Goal: Task Accomplishment & Management: Use online tool/utility

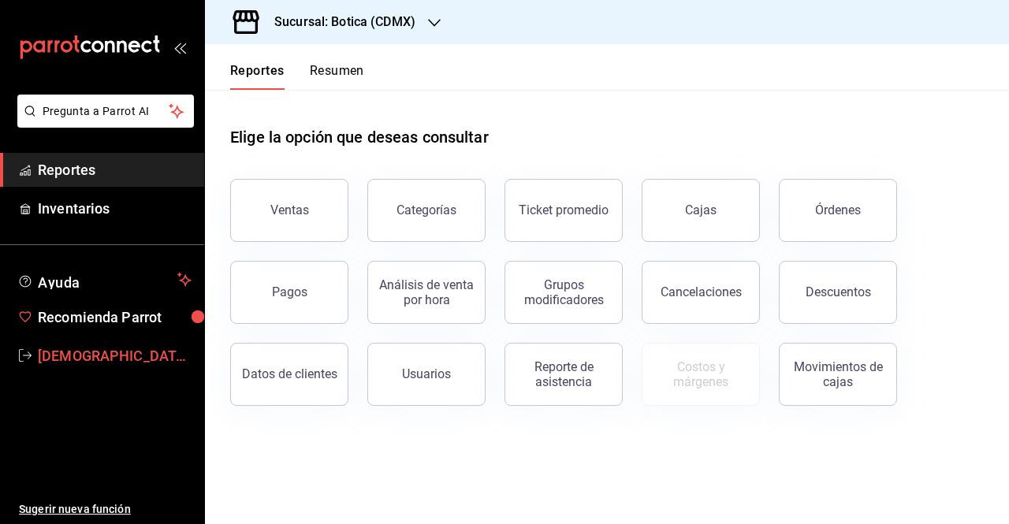
click at [113, 352] on span "[DEMOGRAPHIC_DATA][PERSON_NAME][DATE]" at bounding box center [115, 355] width 154 height 21
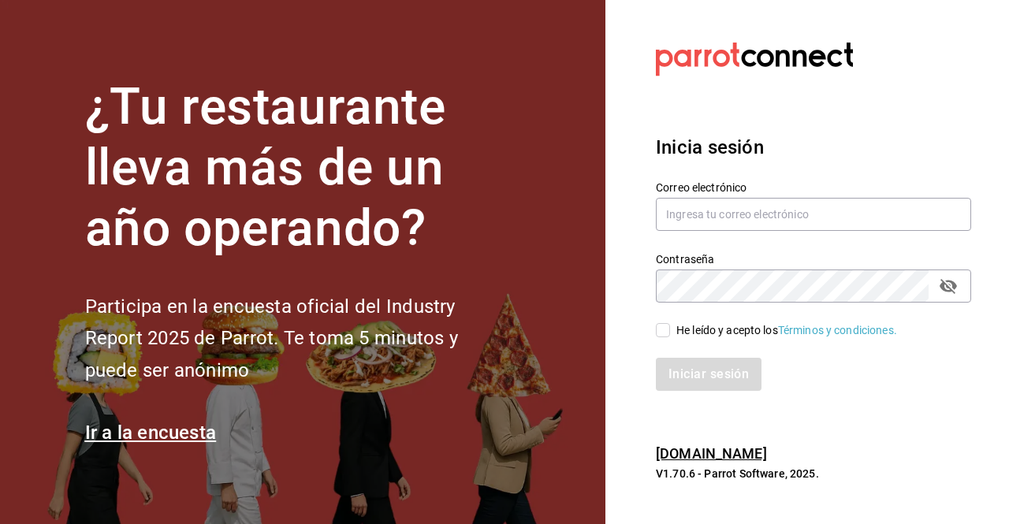
click at [703, 236] on div "Contraseña Contraseña" at bounding box center [804, 267] width 334 height 69
click at [692, 216] on input "text" at bounding box center [813, 214] width 315 height 33
type input "[PERSON_NAME][EMAIL_ADDRESS][PERSON_NAME][DOMAIN_NAME]"
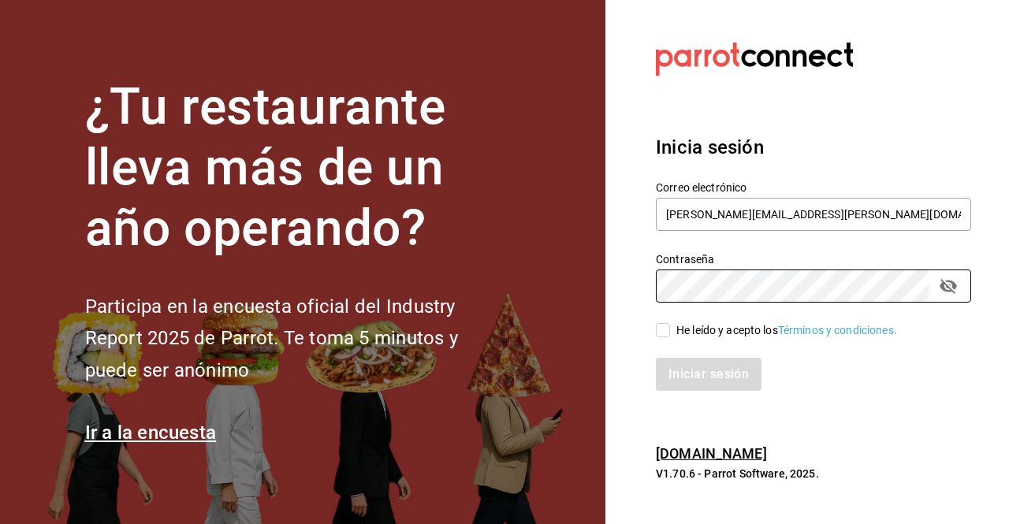
click at [667, 337] on input "He leído y acepto los Términos y condiciones." at bounding box center [663, 330] width 14 height 14
checkbox input "true"
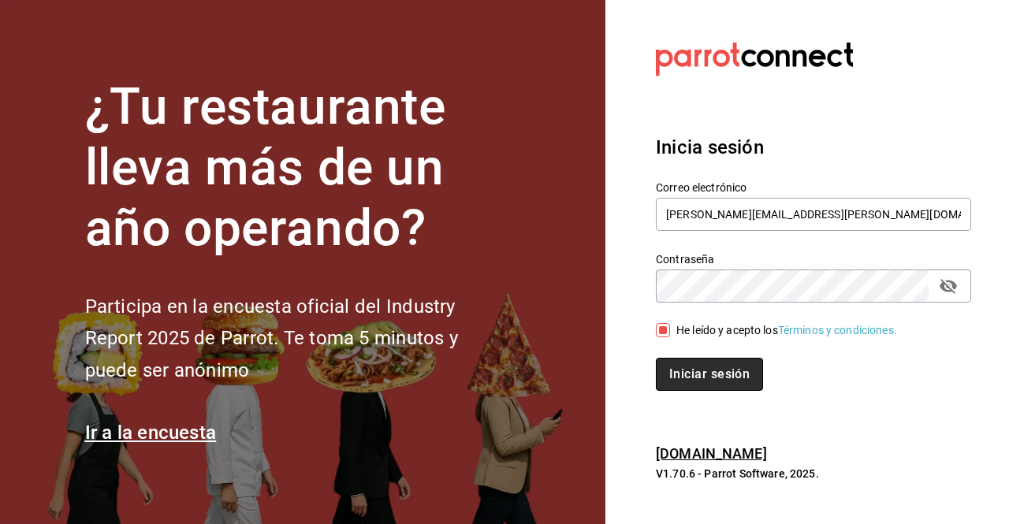
click at [745, 370] on button "Iniciar sesión" at bounding box center [709, 374] width 107 height 33
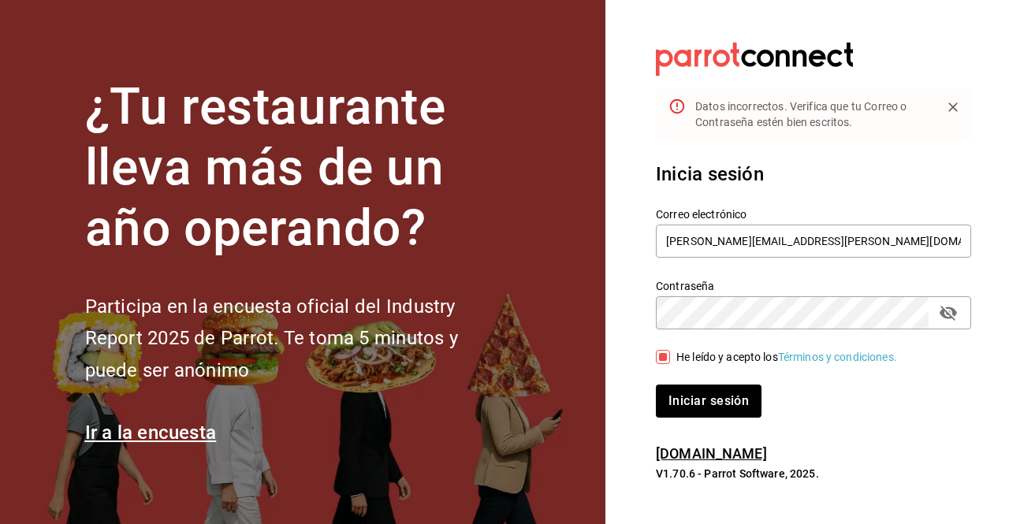
click at [944, 309] on icon "passwordField" at bounding box center [947, 313] width 17 height 15
click at [669, 404] on button "Iniciar sesión" at bounding box center [709, 401] width 107 height 33
click at [591, 291] on div "¿Tu restaurante lleva más de un año operando? Participa en la encuesta oficial …" at bounding box center [504, 262] width 1009 height 524
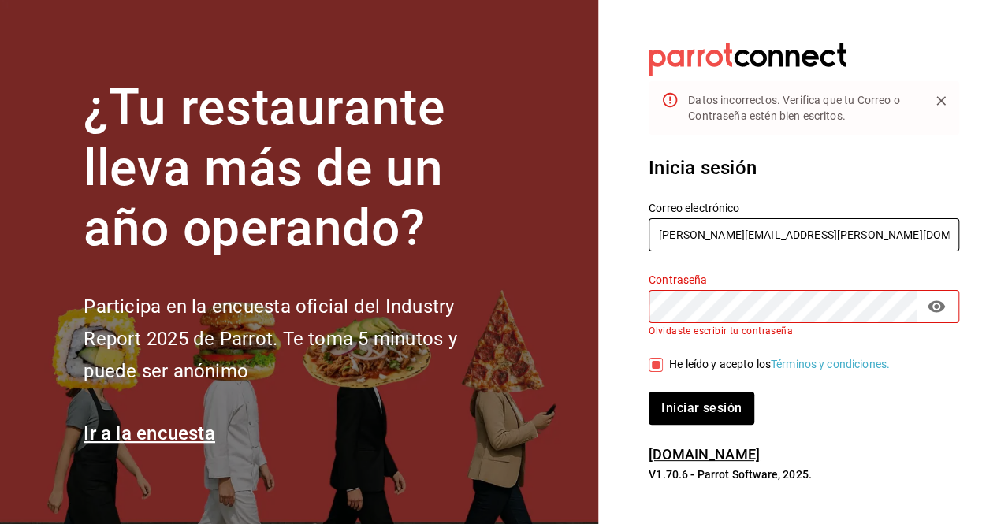
drag, startPoint x: 839, startPoint y: 226, endPoint x: 556, endPoint y: 236, distance: 283.9
click at [556, 236] on div "¿Tu restaurante lleva más de un año operando? Participa en la encuesta oficial …" at bounding box center [498, 262] width 997 height 524
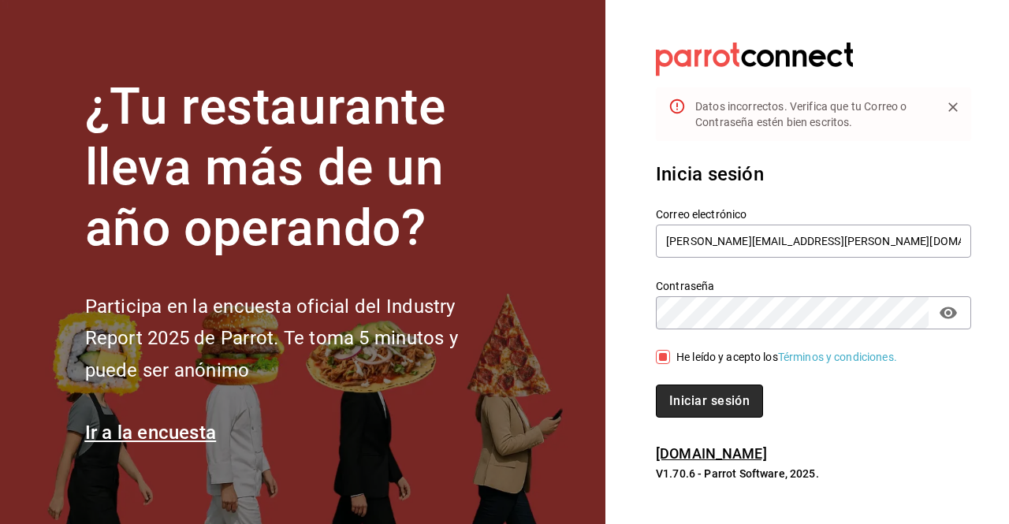
click at [719, 400] on button "Iniciar sesión" at bounding box center [709, 401] width 107 height 33
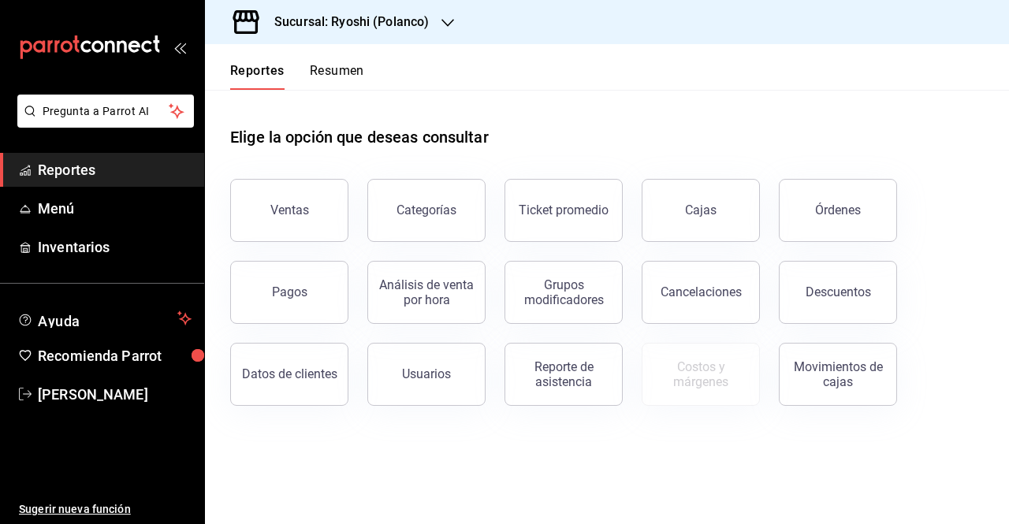
click at [429, 27] on div "Sucursal: Ryoshi (Polanco)" at bounding box center [338, 22] width 243 height 44
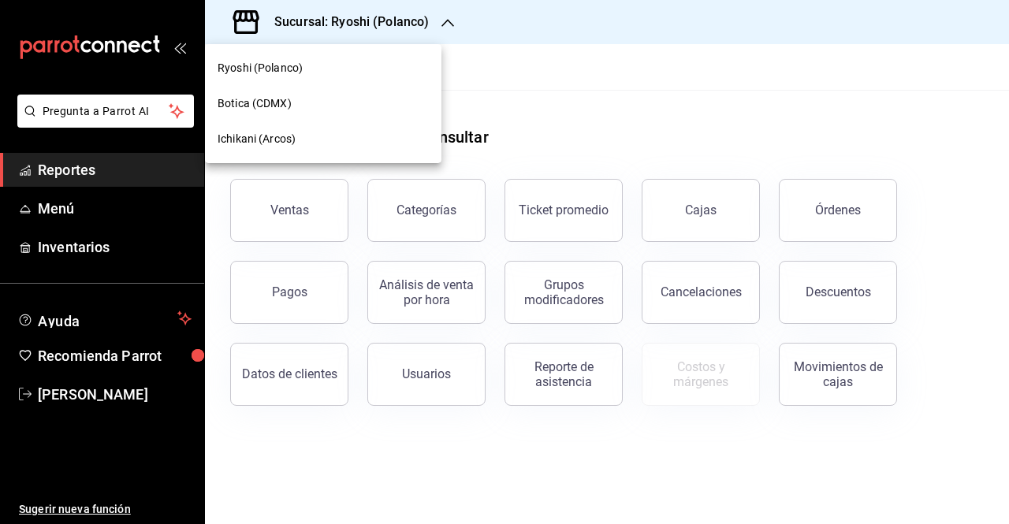
click at [303, 110] on div "Botica (CDMX)" at bounding box center [322, 103] width 211 height 17
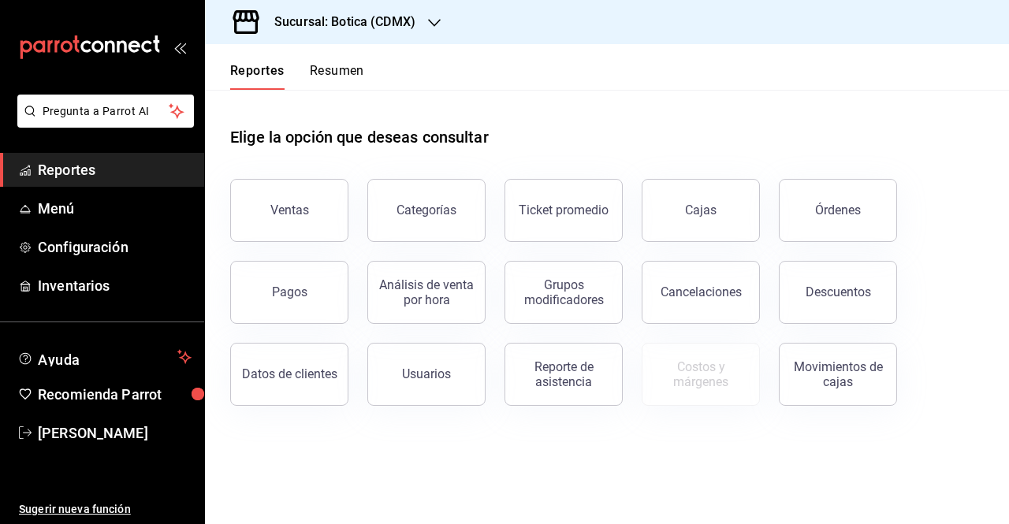
click at [118, 190] on ul "Reportes Menú Configuración Inventarios" at bounding box center [102, 228] width 204 height 150
click at [113, 201] on span "Menú" at bounding box center [115, 208] width 154 height 21
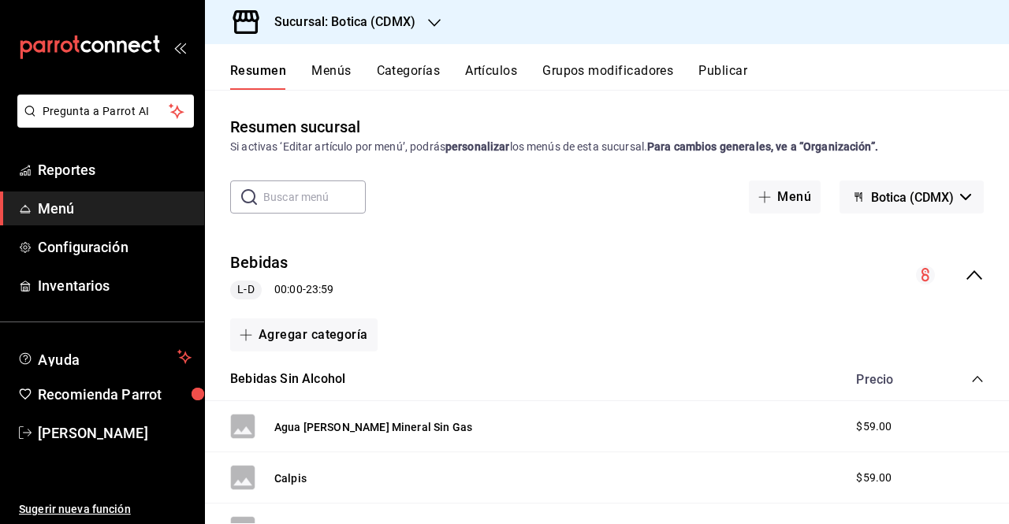
click at [344, 73] on button "Menús" at bounding box center [330, 76] width 39 height 27
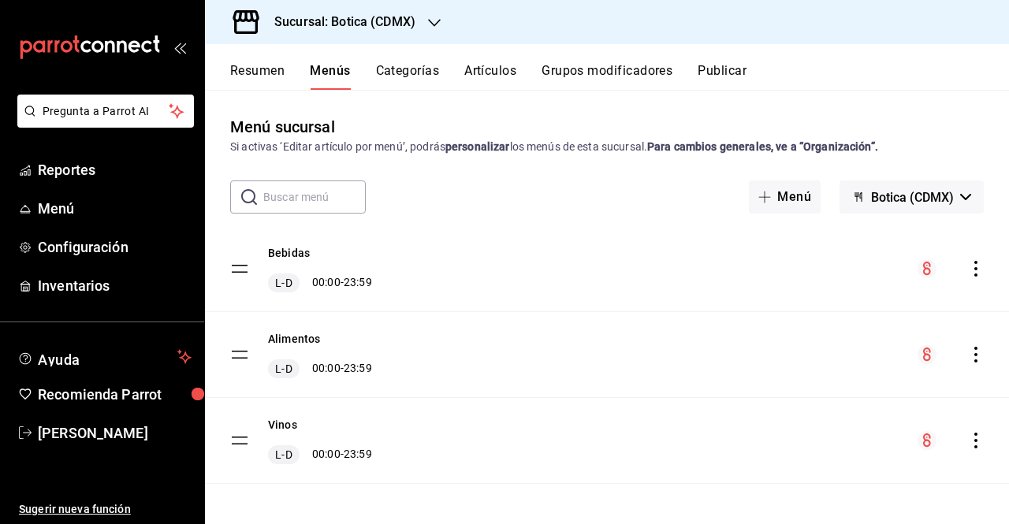
click at [968, 272] on icon "actions" at bounding box center [976, 269] width 16 height 16
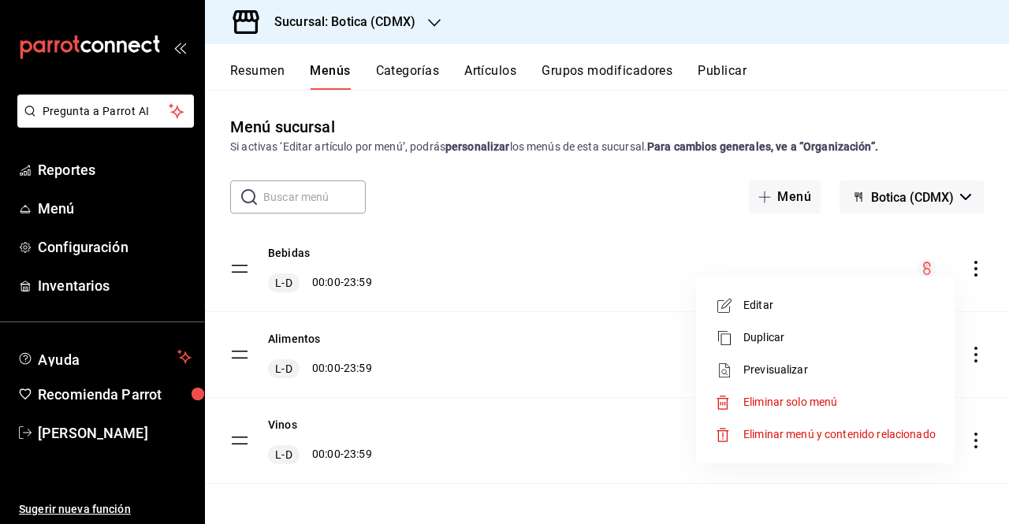
click at [854, 370] on span "Previsualizar" at bounding box center [839, 370] width 192 height 17
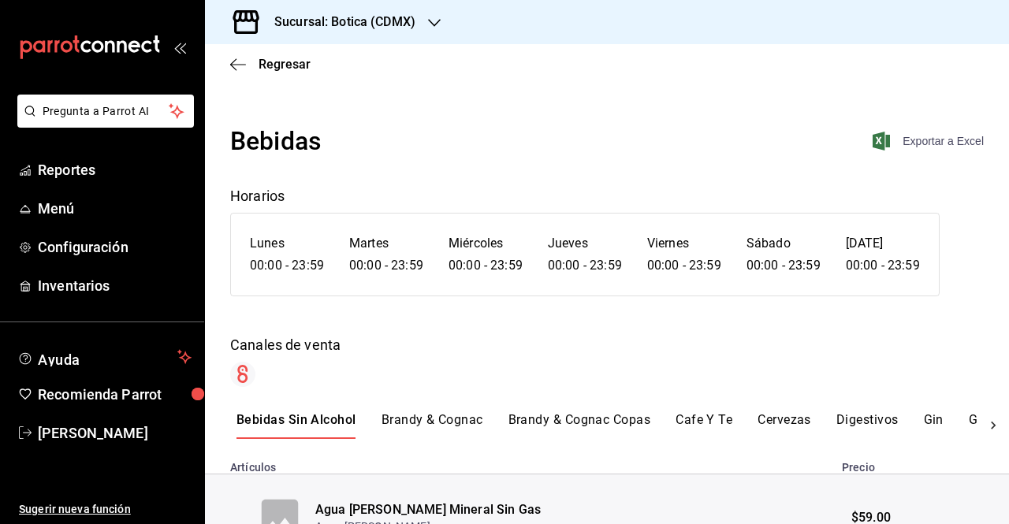
click at [909, 143] on span "Exportar a Excel" at bounding box center [929, 141] width 108 height 19
click at [231, 64] on icon "button" at bounding box center [233, 64] width 6 height 12
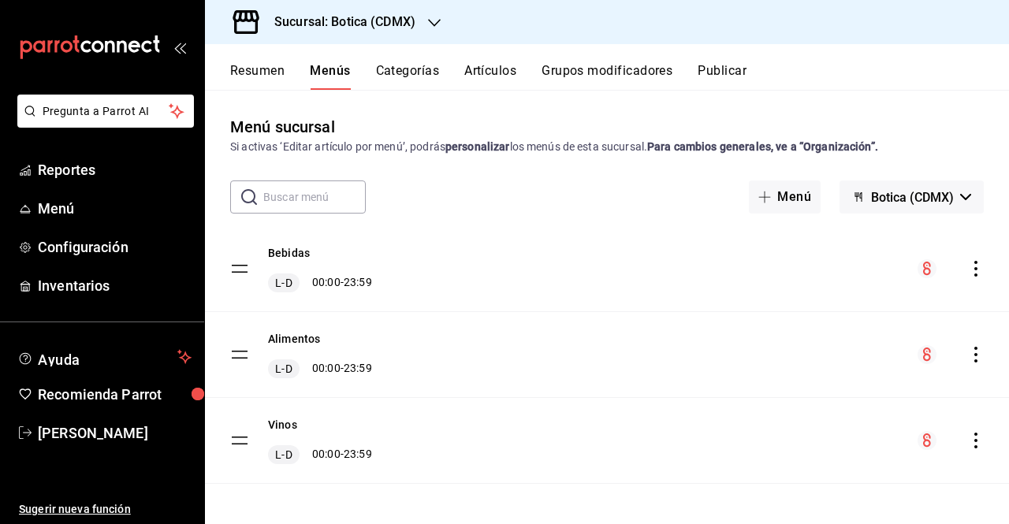
scroll to position [3, 0]
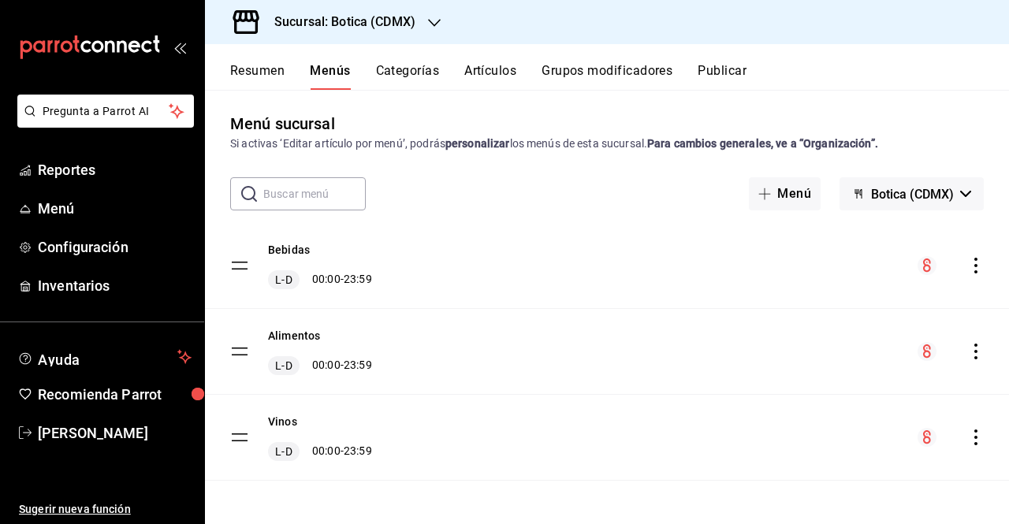
click at [968, 348] on icon "actions" at bounding box center [976, 352] width 16 height 16
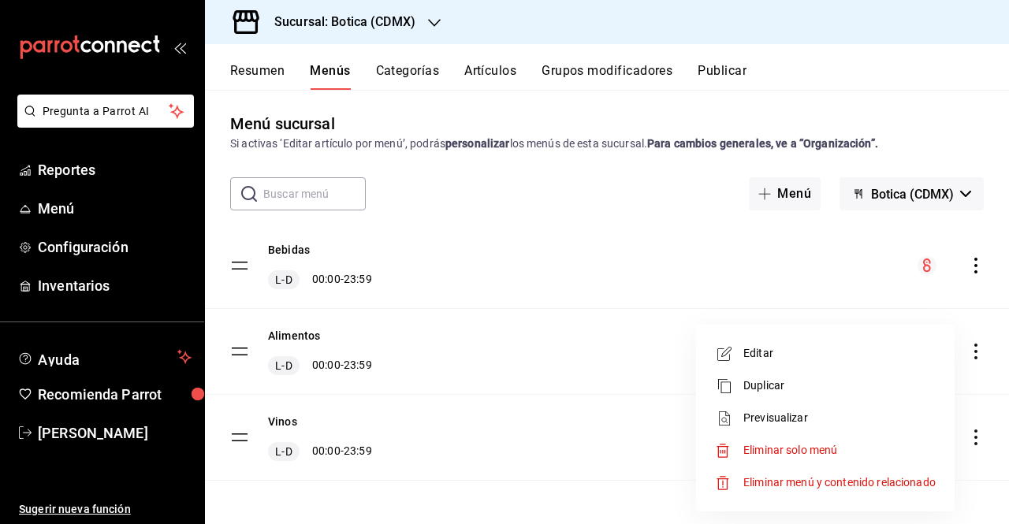
click at [838, 422] on span "Previsualizar" at bounding box center [839, 418] width 192 height 17
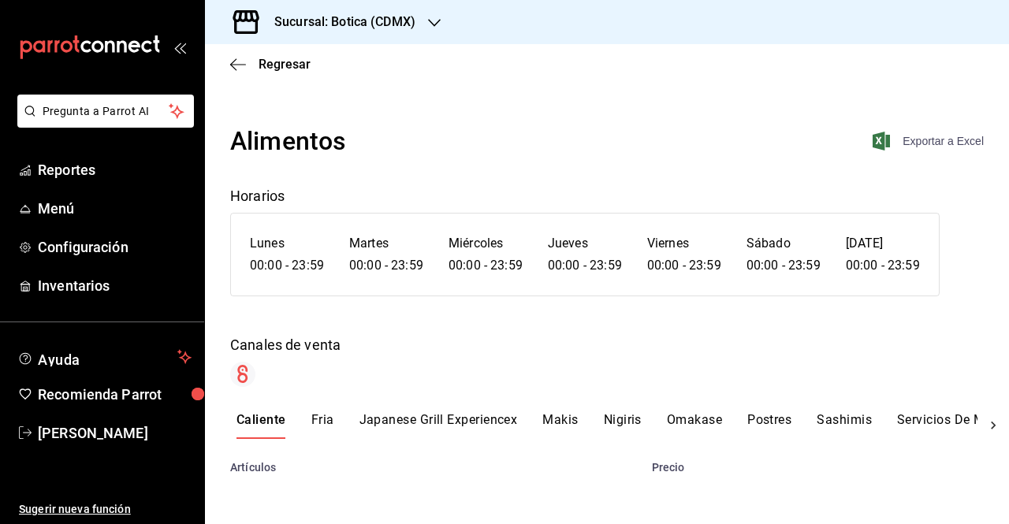
click at [935, 143] on span "Exportar a Excel" at bounding box center [929, 141] width 108 height 19
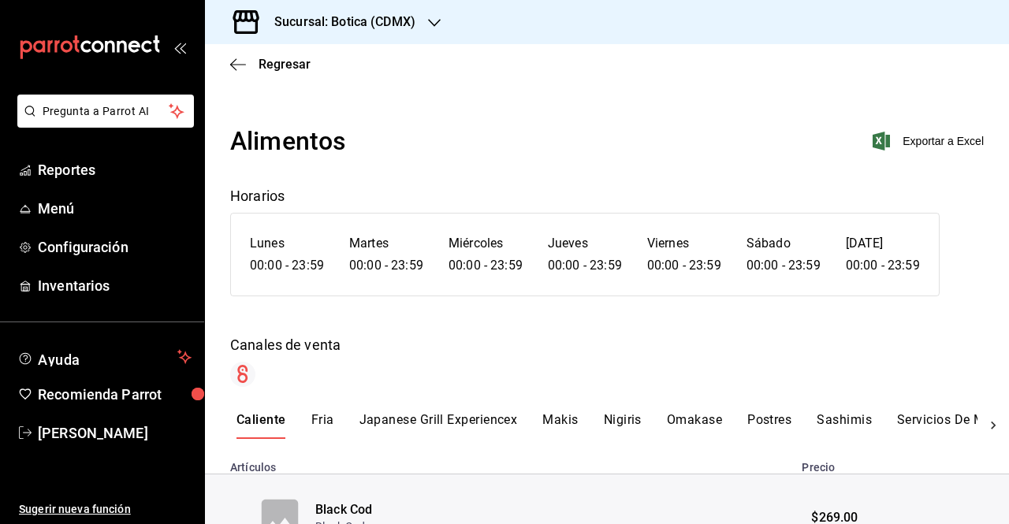
click at [249, 54] on div "Regresar" at bounding box center [607, 64] width 804 height 40
click at [232, 69] on icon "button" at bounding box center [238, 65] width 16 height 14
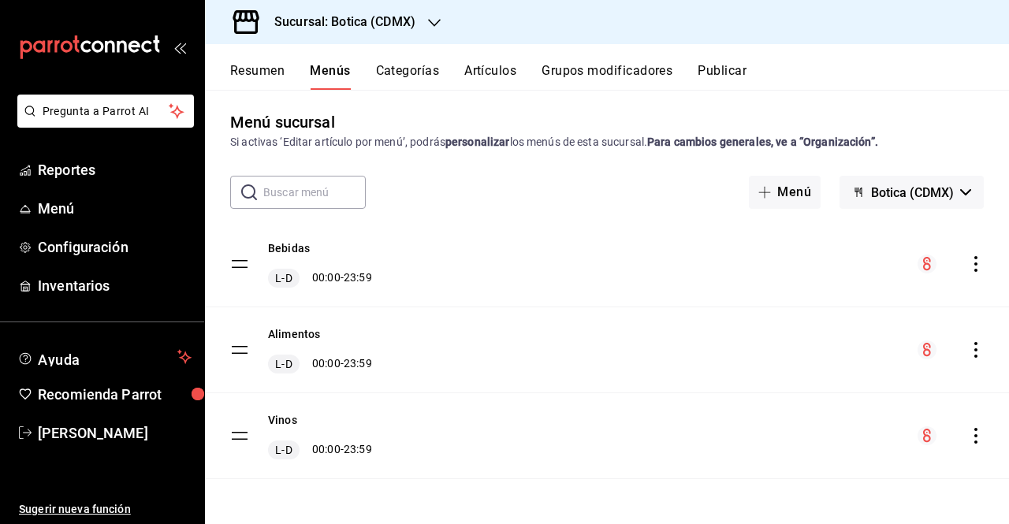
scroll to position [3, 0]
click at [968, 439] on icon "actions" at bounding box center [976, 437] width 16 height 16
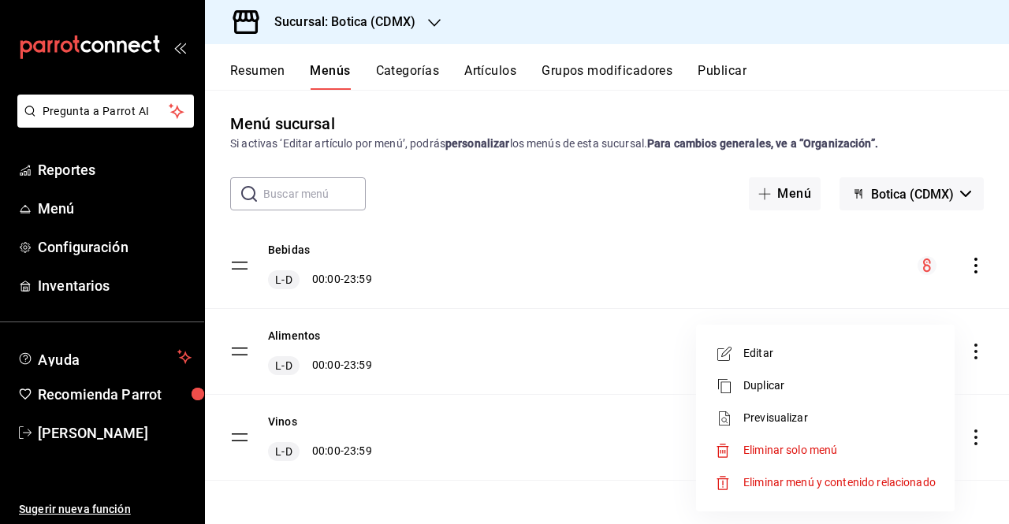
click at [806, 416] on span "Previsualizar" at bounding box center [839, 418] width 192 height 17
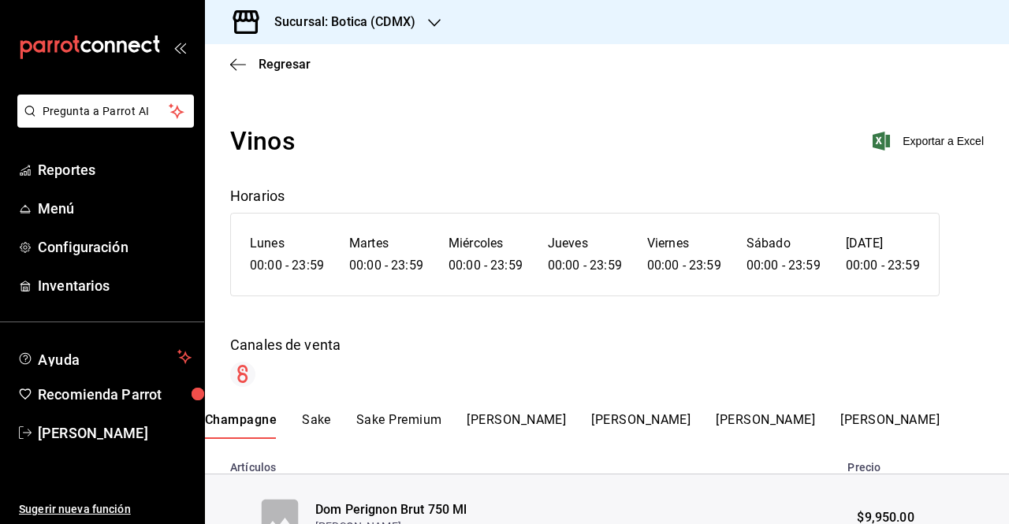
click at [919, 146] on span "Exportar a Excel" at bounding box center [929, 141] width 108 height 19
click at [407, 13] on h3 "Sucursal: Botica (CDMX)" at bounding box center [339, 22] width 154 height 19
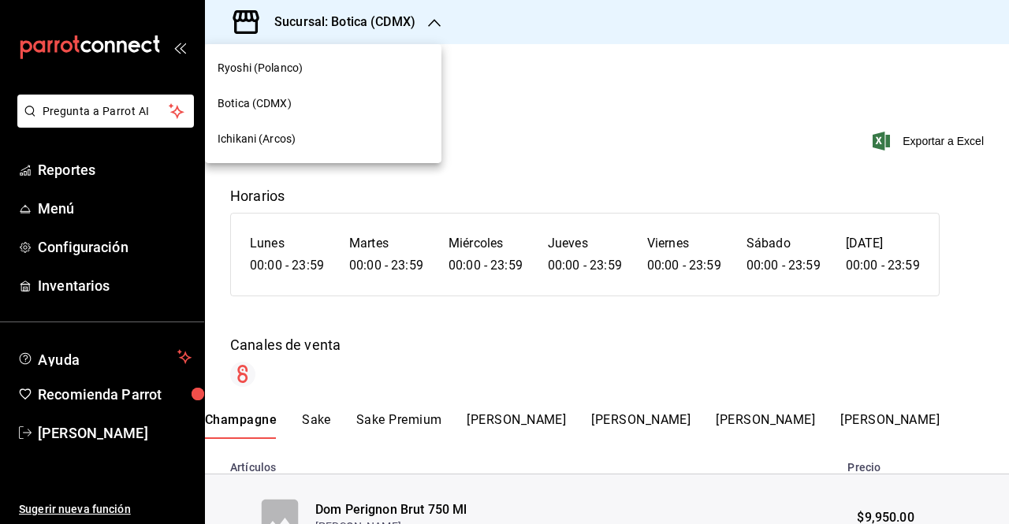
click at [496, 80] on div at bounding box center [504, 262] width 1009 height 524
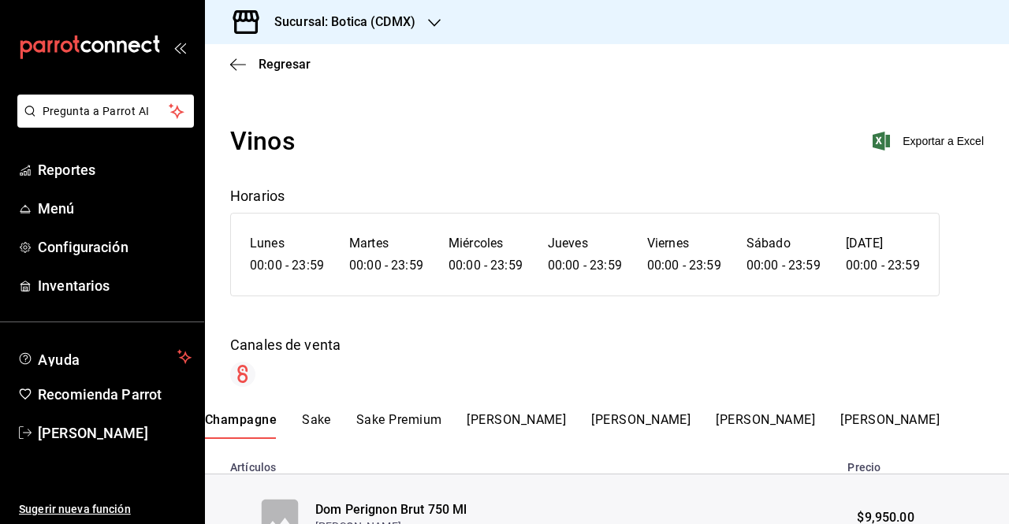
click at [433, 20] on icon "button" at bounding box center [434, 23] width 13 height 13
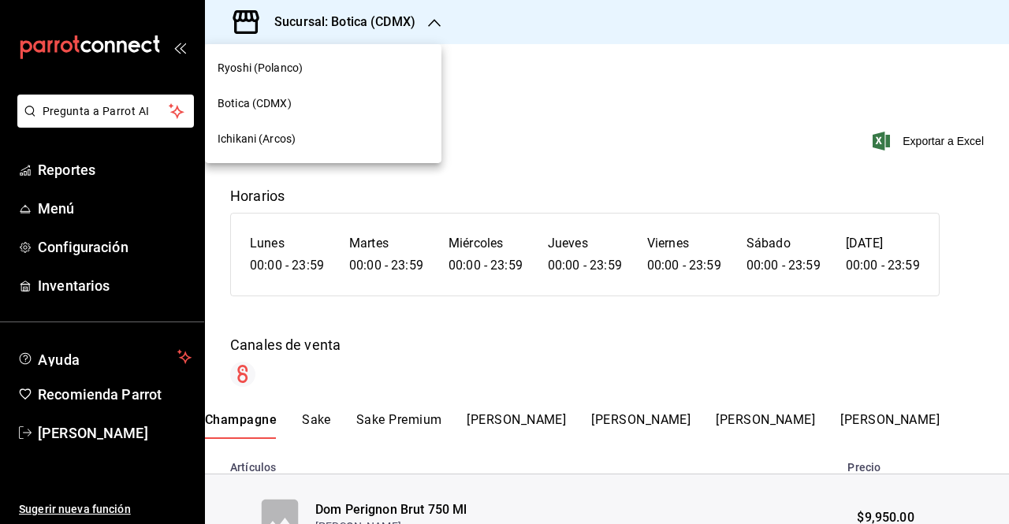
click at [88, 430] on div at bounding box center [504, 262] width 1009 height 524
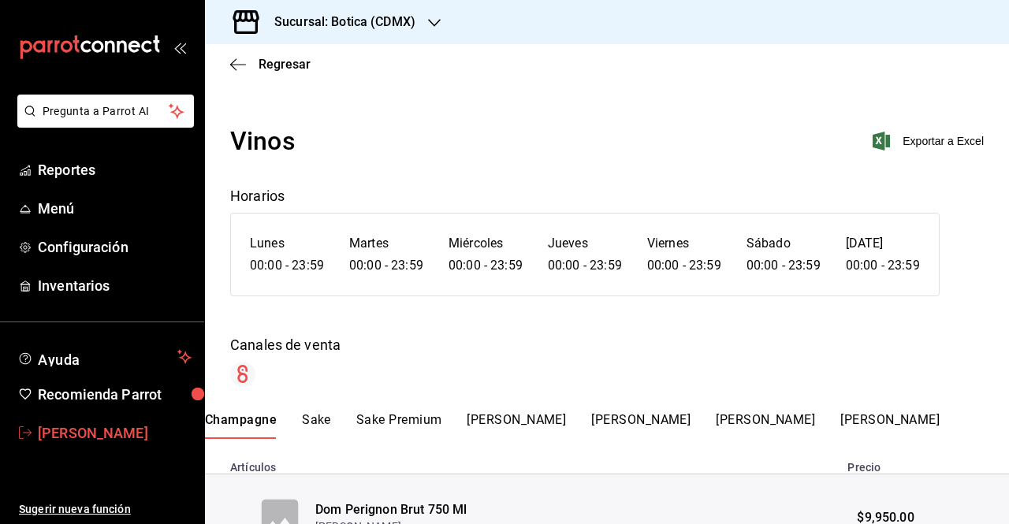
click at [132, 427] on span "[PERSON_NAME]" at bounding box center [115, 432] width 154 height 21
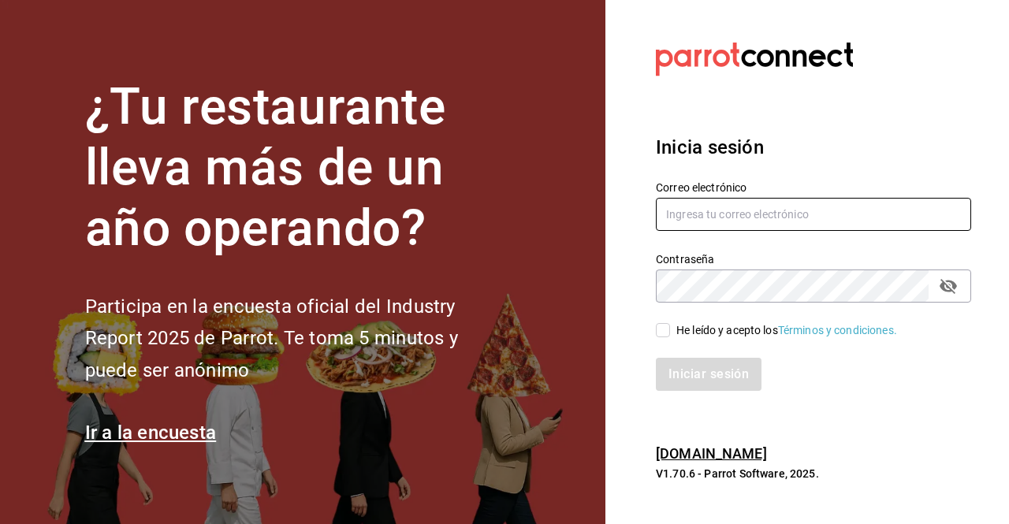
click at [720, 204] on input "text" at bounding box center [813, 214] width 315 height 33
type input "[PERSON_NAME][EMAIL_ADDRESS][PERSON_NAME][DOMAIN_NAME]"
click at [663, 335] on input "He leído y acepto los Términos y condiciones." at bounding box center [663, 330] width 14 height 14
checkbox input "true"
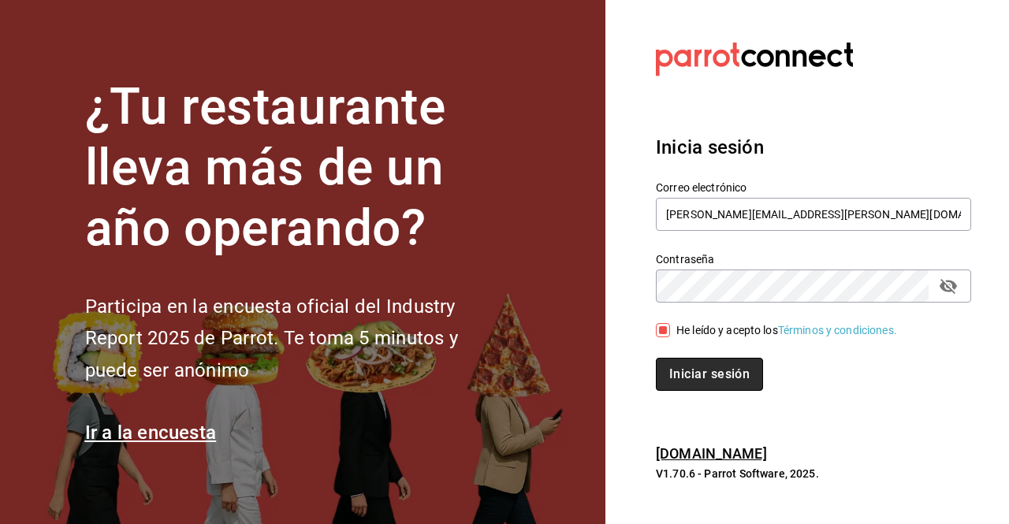
click at [705, 370] on button "Iniciar sesión" at bounding box center [709, 374] width 107 height 33
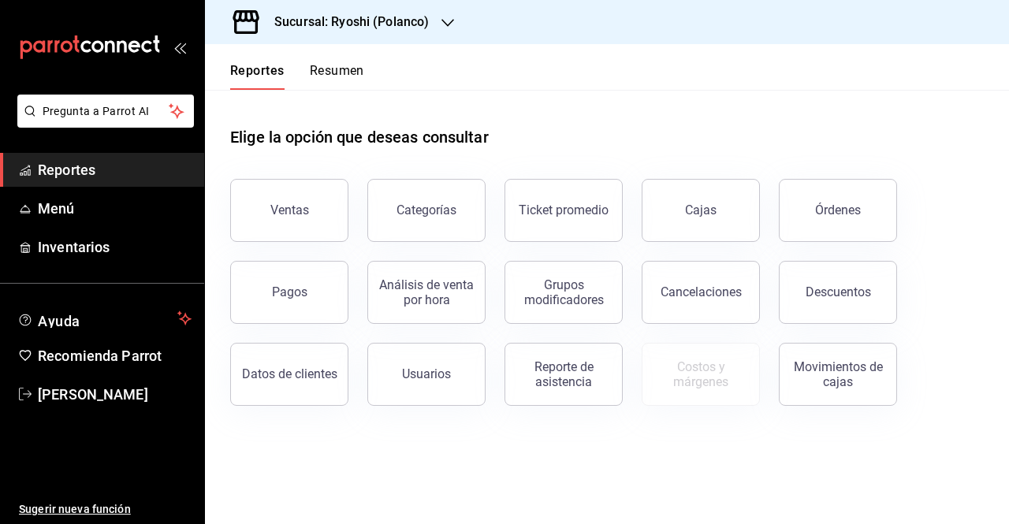
click at [433, 27] on div "Sucursal: Ryoshi (Polanco)" at bounding box center [338, 22] width 243 height 44
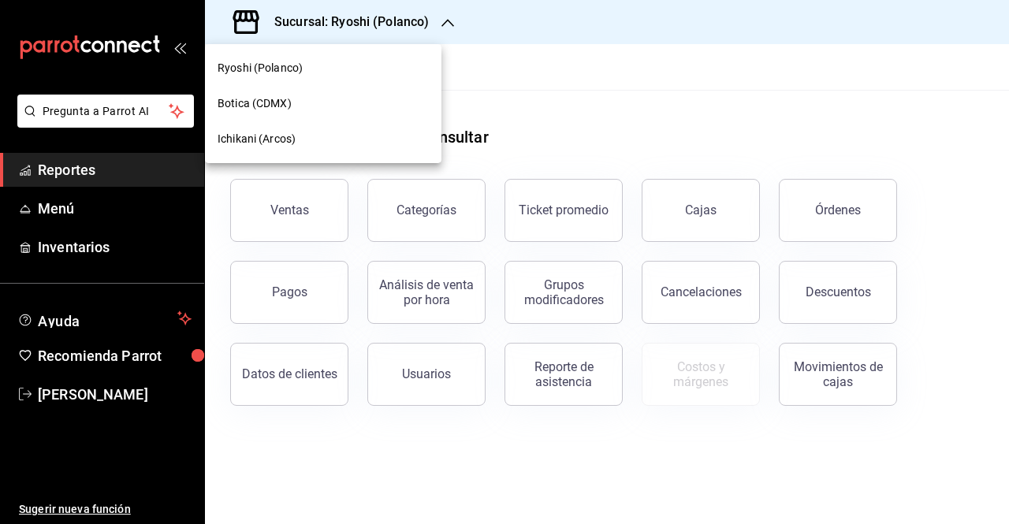
click at [104, 399] on div at bounding box center [504, 262] width 1009 height 524
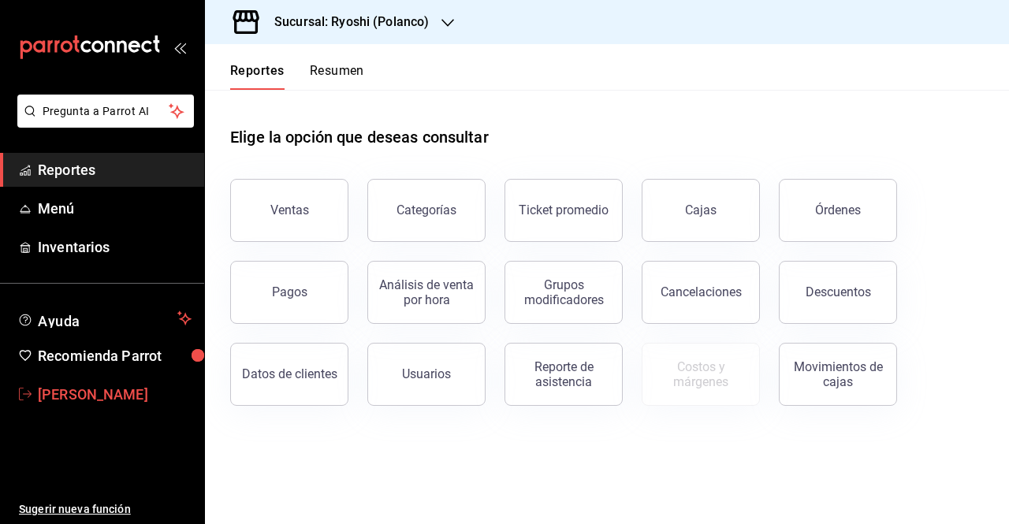
click at [101, 396] on span "[PERSON_NAME]" at bounding box center [115, 394] width 154 height 21
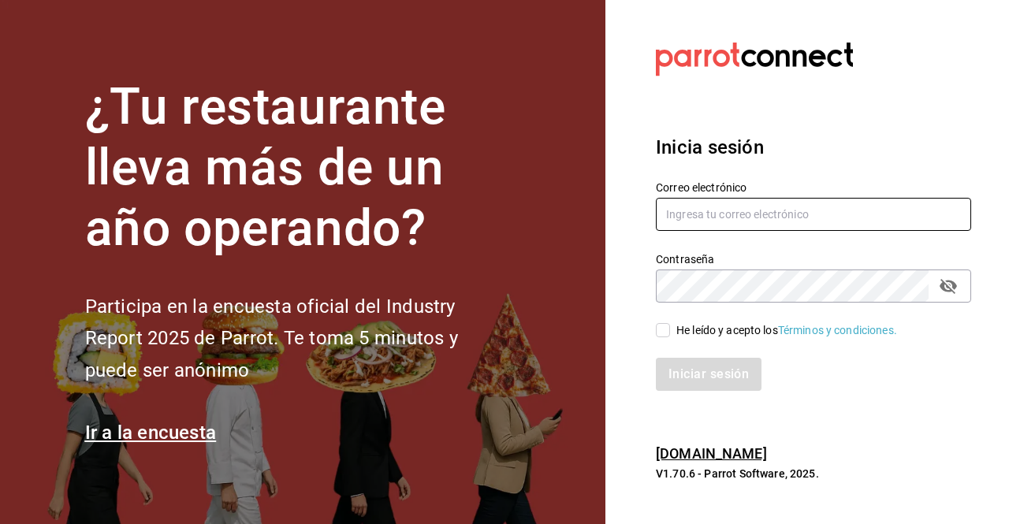
click at [725, 206] on input "text" at bounding box center [813, 214] width 315 height 33
type input "[PERSON_NAME][EMAIL_ADDRESS][PERSON_NAME][DOMAIN_NAME]"
click at [665, 331] on input "He leído y acepto los Términos y condiciones." at bounding box center [663, 330] width 14 height 14
checkbox input "true"
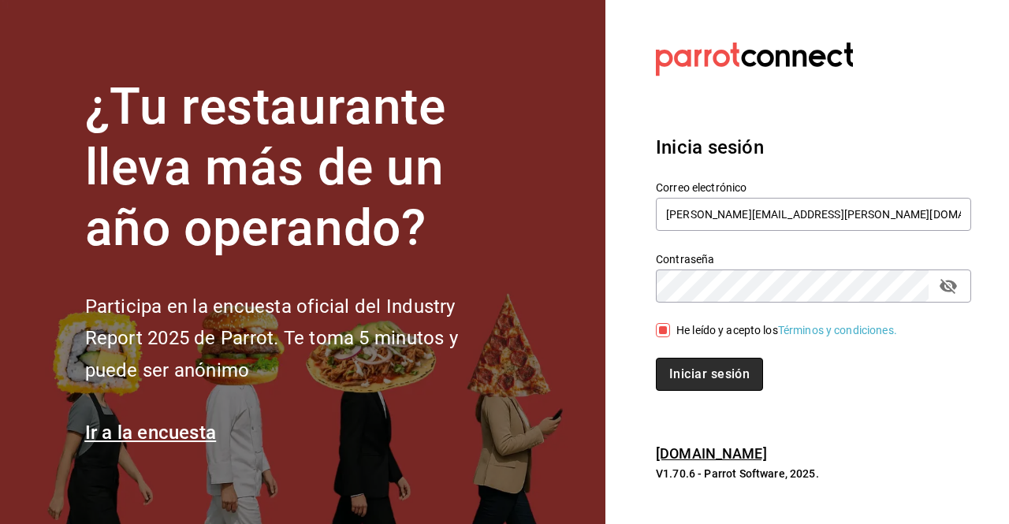
click at [713, 374] on button "Iniciar sesión" at bounding box center [709, 374] width 107 height 33
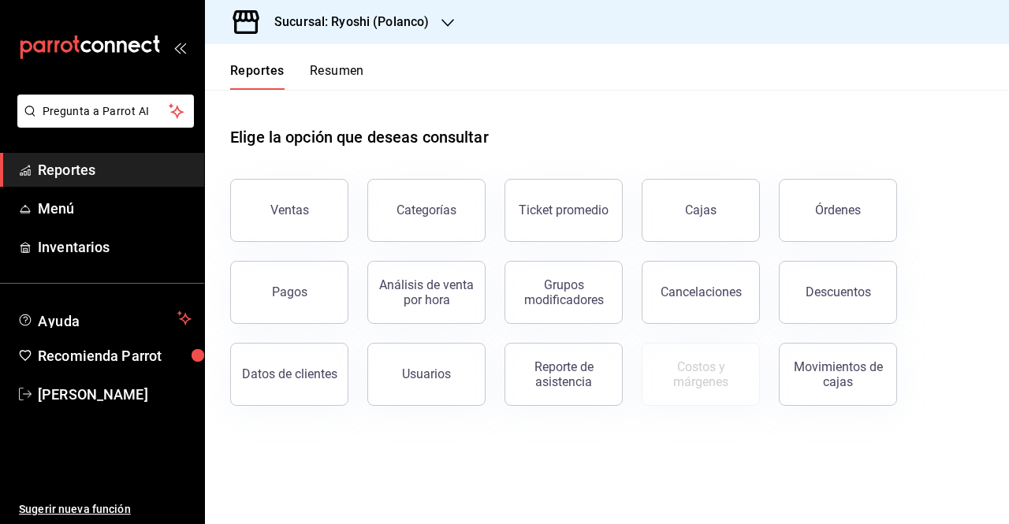
click at [421, 15] on h3 "Sucursal: Ryoshi (Polanco)" at bounding box center [345, 22] width 167 height 19
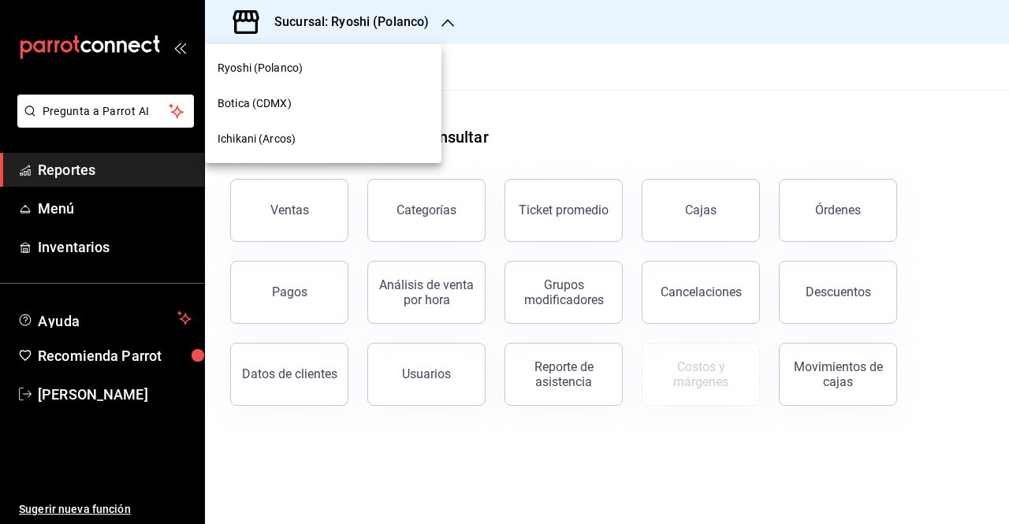
click at [281, 149] on div "Ichikani (Arcos)" at bounding box center [323, 138] width 236 height 35
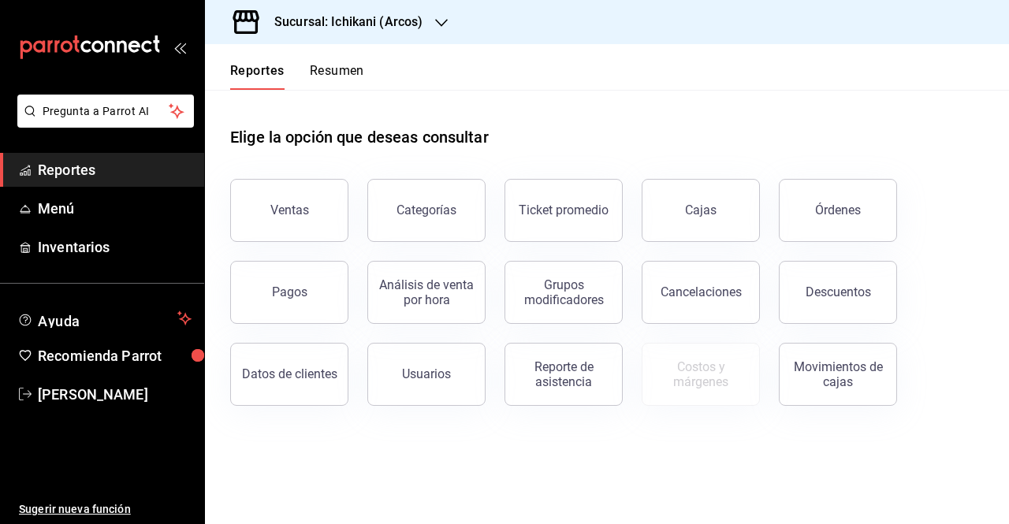
click at [437, 21] on icon "button" at bounding box center [441, 23] width 13 height 8
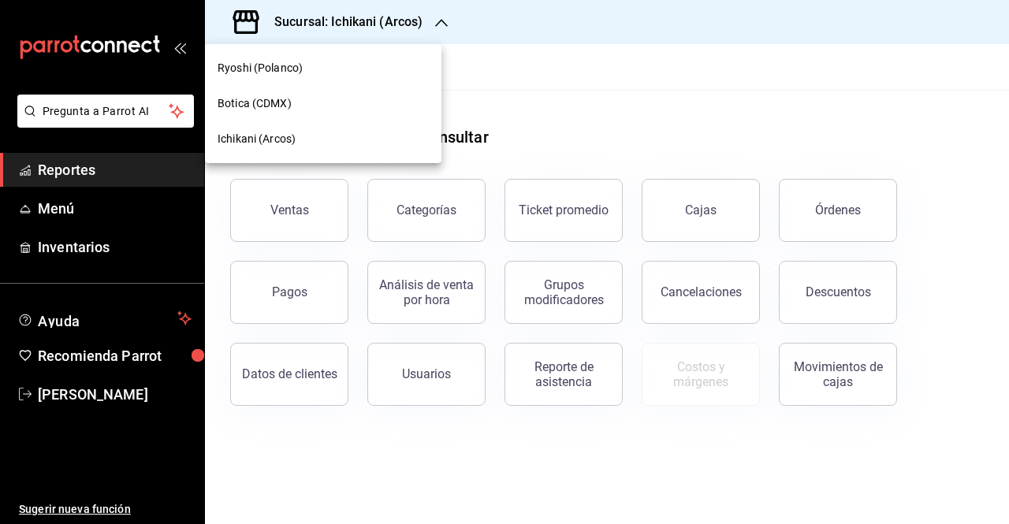
click at [257, 136] on span "Ichikani (Arcos)" at bounding box center [256, 139] width 78 height 17
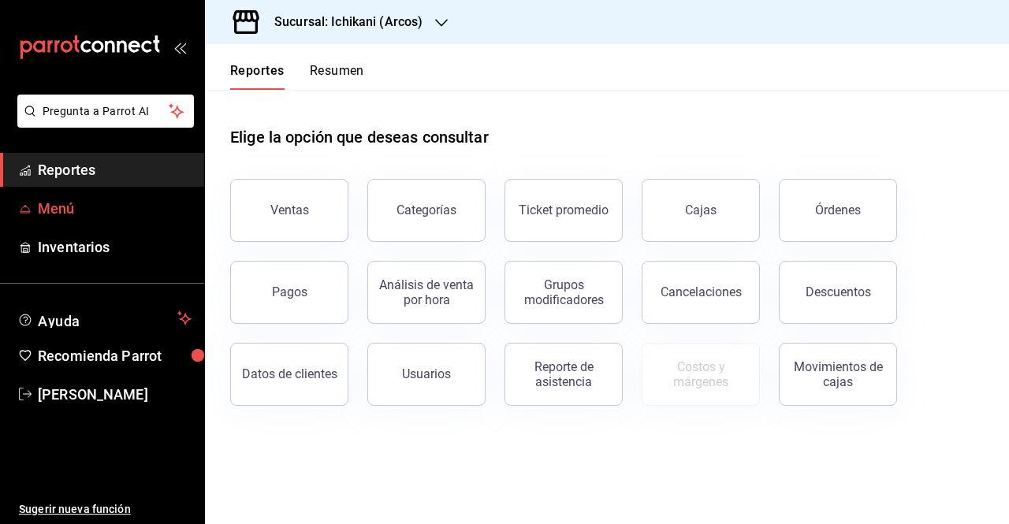
click at [87, 206] on span "Menú" at bounding box center [115, 208] width 154 height 21
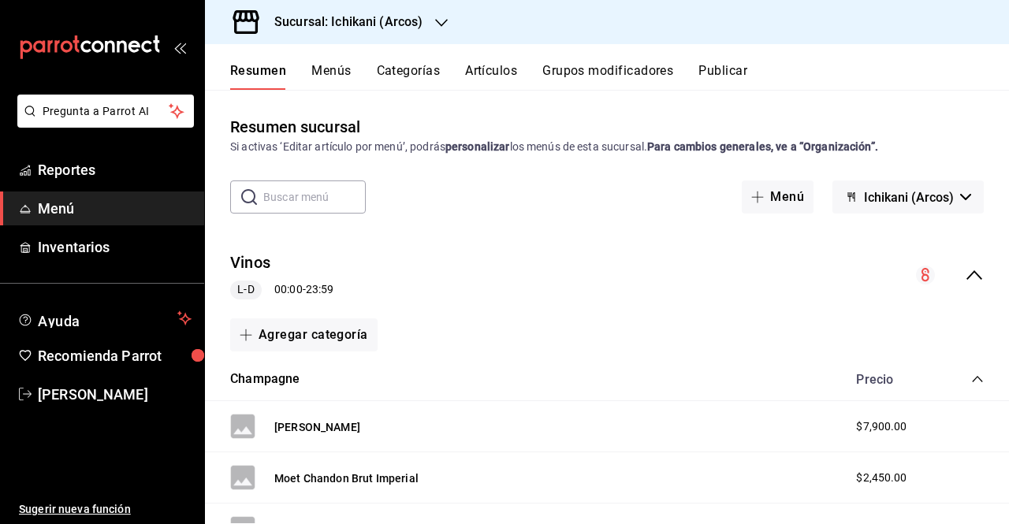
click at [329, 66] on button "Menús" at bounding box center [330, 76] width 39 height 27
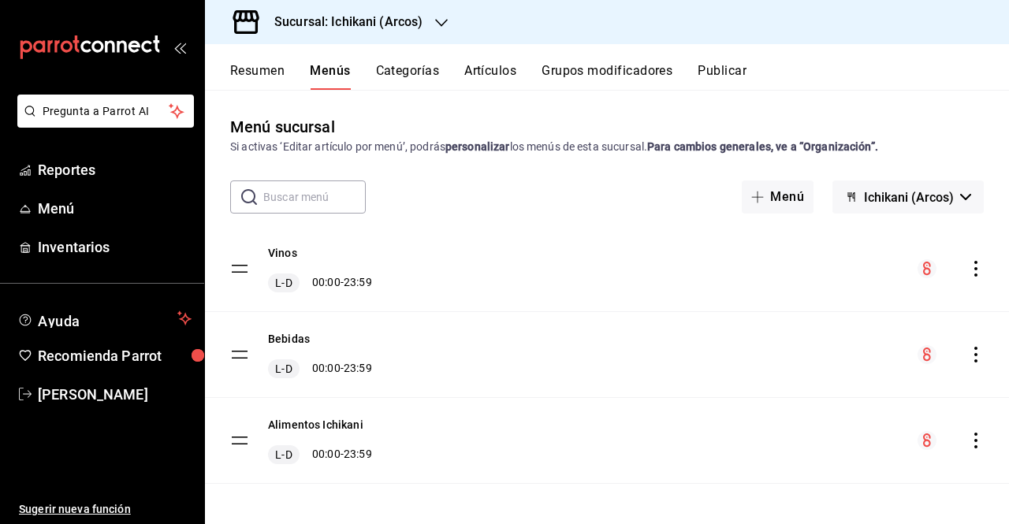
scroll to position [3, 0]
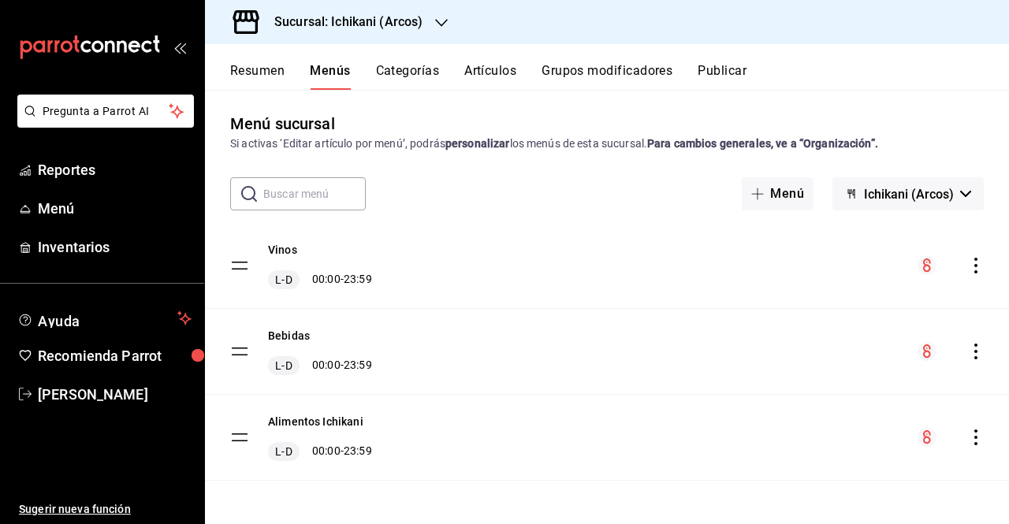
click at [968, 437] on icon "actions" at bounding box center [976, 437] width 16 height 16
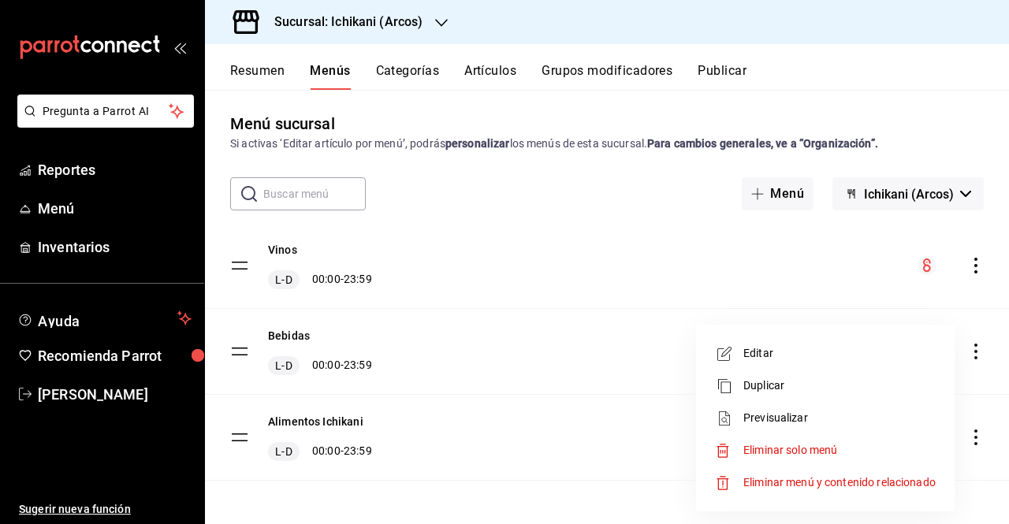
click at [808, 422] on span "Previsualizar" at bounding box center [839, 418] width 192 height 17
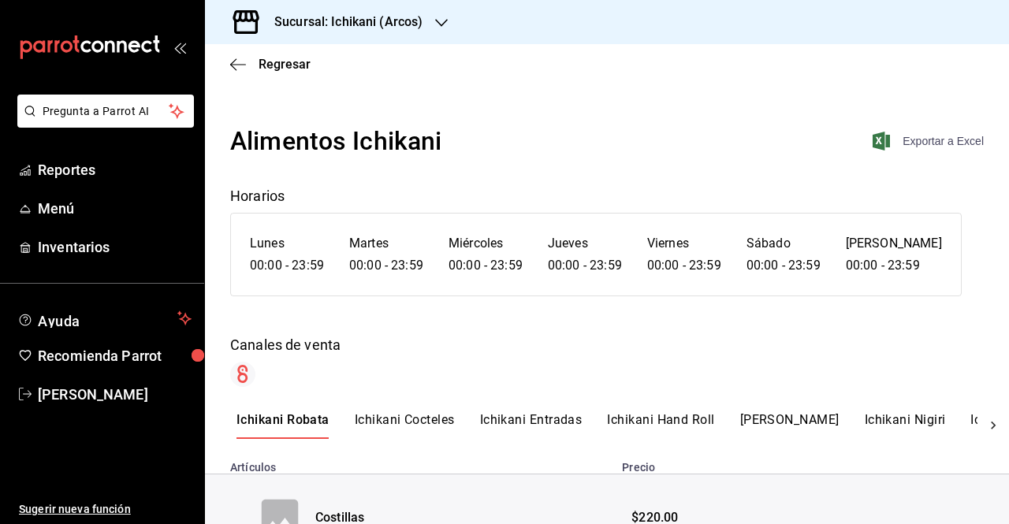
click at [898, 149] on span "Exportar a Excel" at bounding box center [929, 141] width 108 height 19
click at [236, 65] on icon "button" at bounding box center [238, 65] width 16 height 14
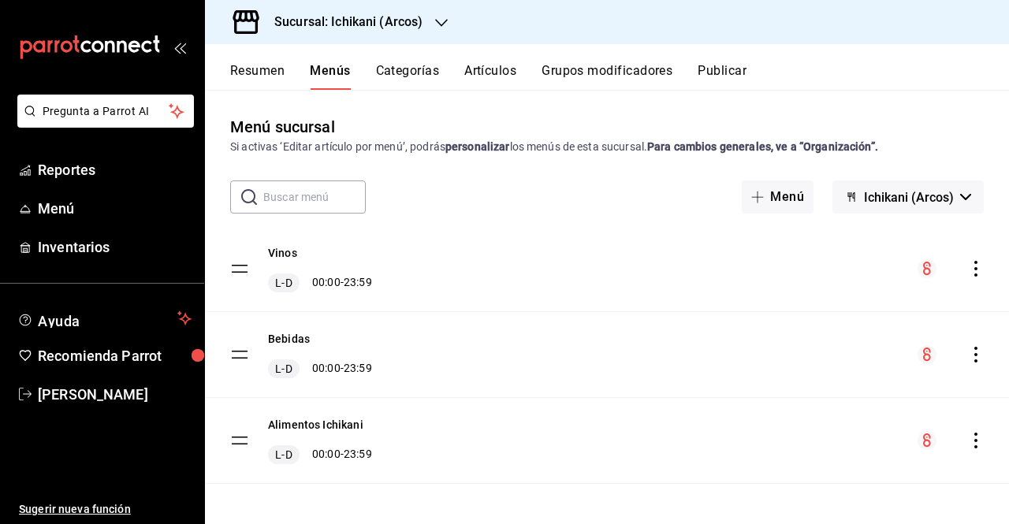
click at [968, 353] on icon "actions" at bounding box center [976, 355] width 16 height 16
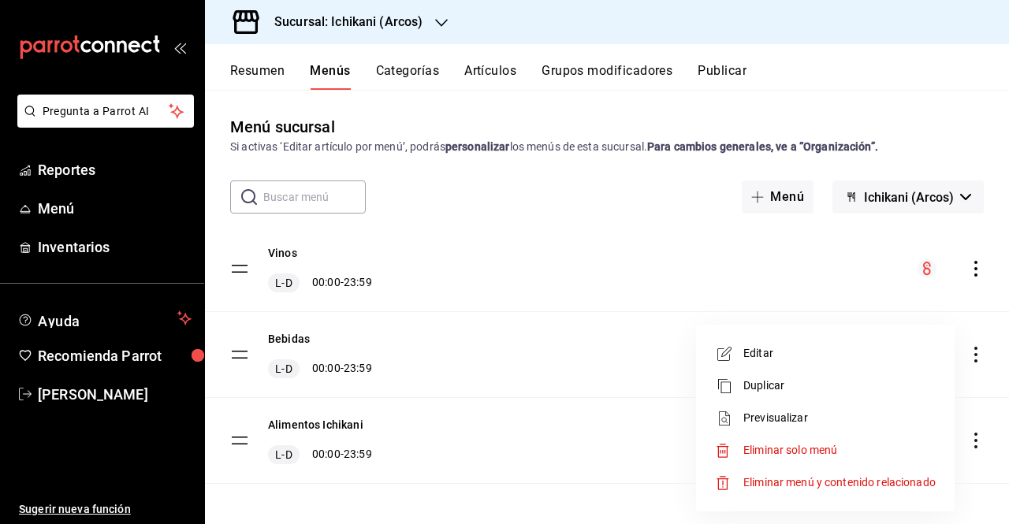
click at [889, 423] on span "Previsualizar" at bounding box center [839, 418] width 192 height 17
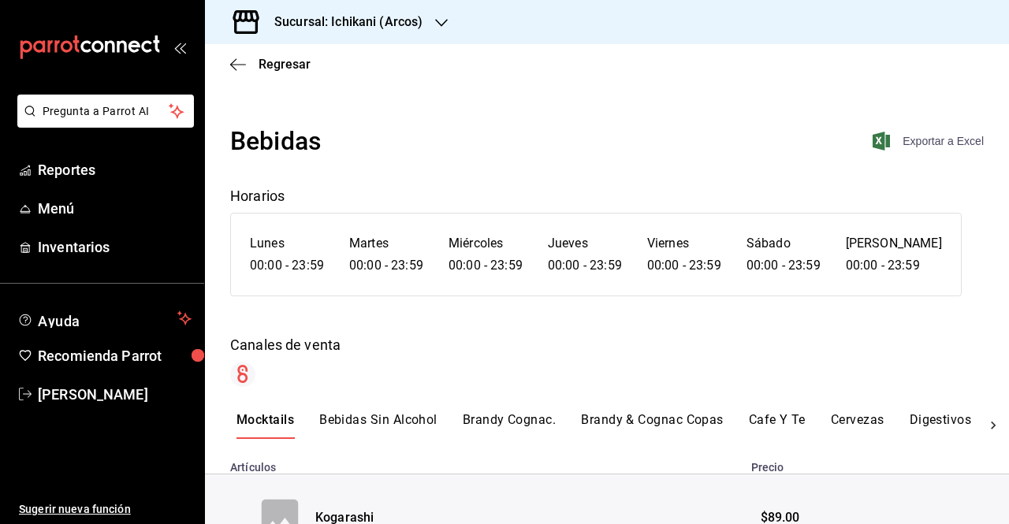
click at [938, 145] on span "Exportar a Excel" at bounding box center [929, 141] width 108 height 19
click at [240, 58] on icon "button" at bounding box center [238, 65] width 16 height 14
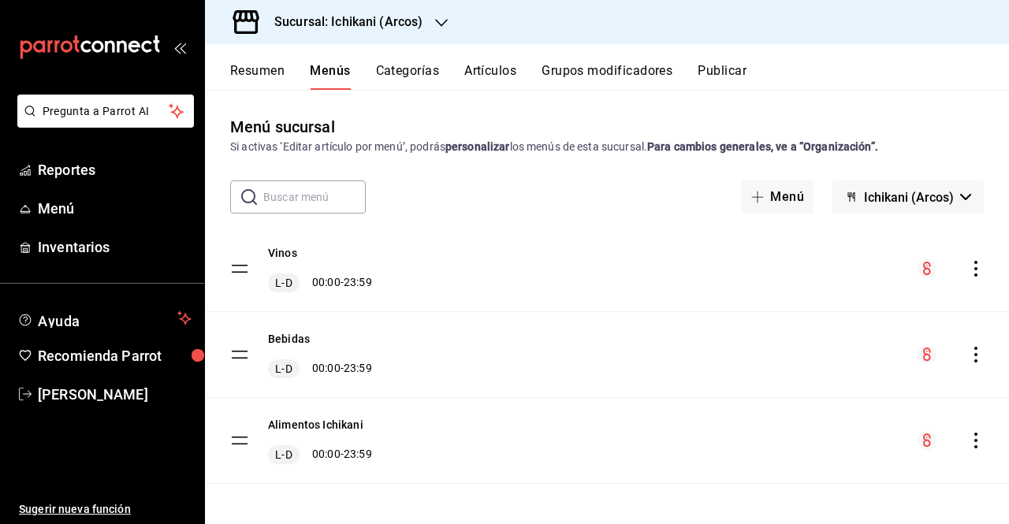
click at [968, 273] on icon "actions" at bounding box center [976, 269] width 16 height 16
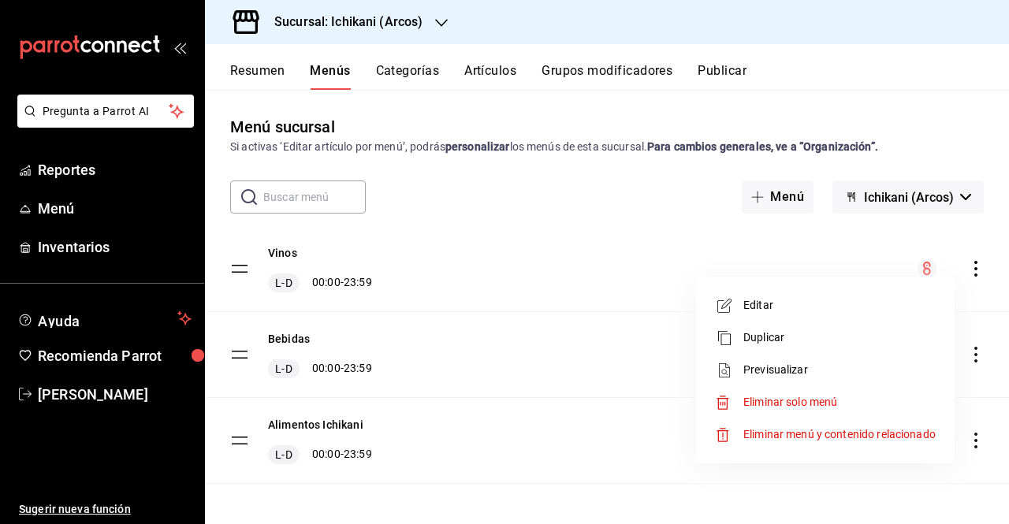
click at [834, 367] on span "Previsualizar" at bounding box center [839, 370] width 192 height 17
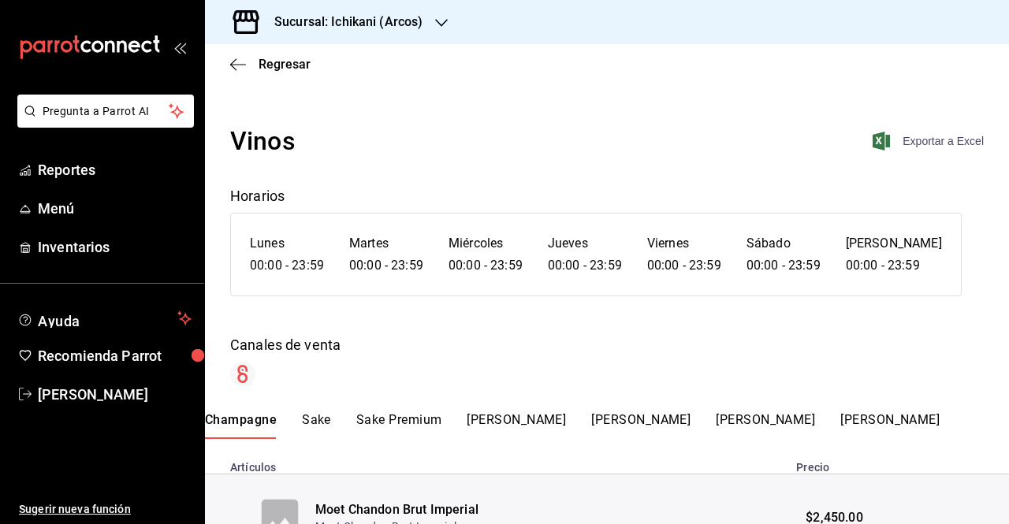
click at [892, 132] on span "Exportar a Excel" at bounding box center [929, 141] width 108 height 19
click at [227, 61] on div "Regresar" at bounding box center [607, 64] width 804 height 40
click at [235, 65] on icon "button" at bounding box center [238, 65] width 16 height 14
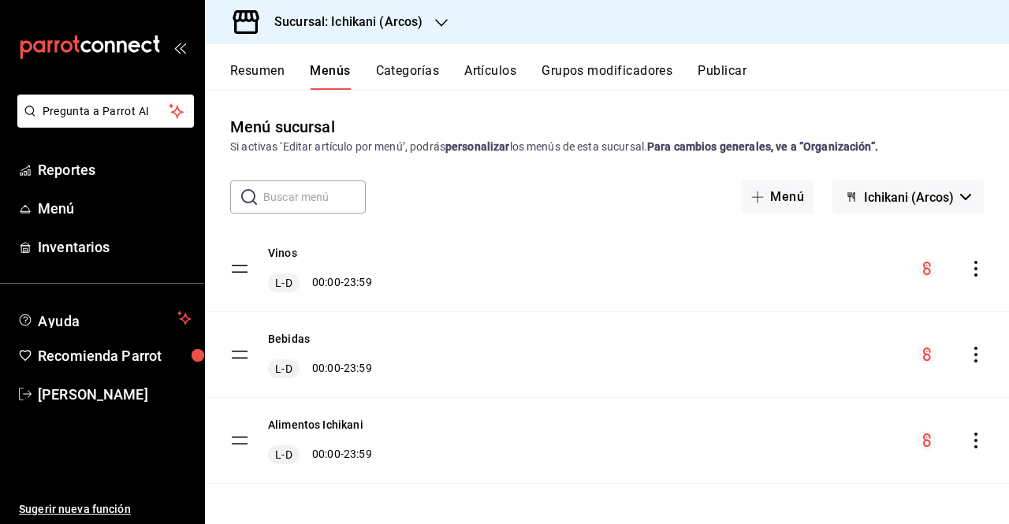
click at [395, 24] on h3 "Sucursal: Ichikani (Arcos)" at bounding box center [342, 22] width 161 height 19
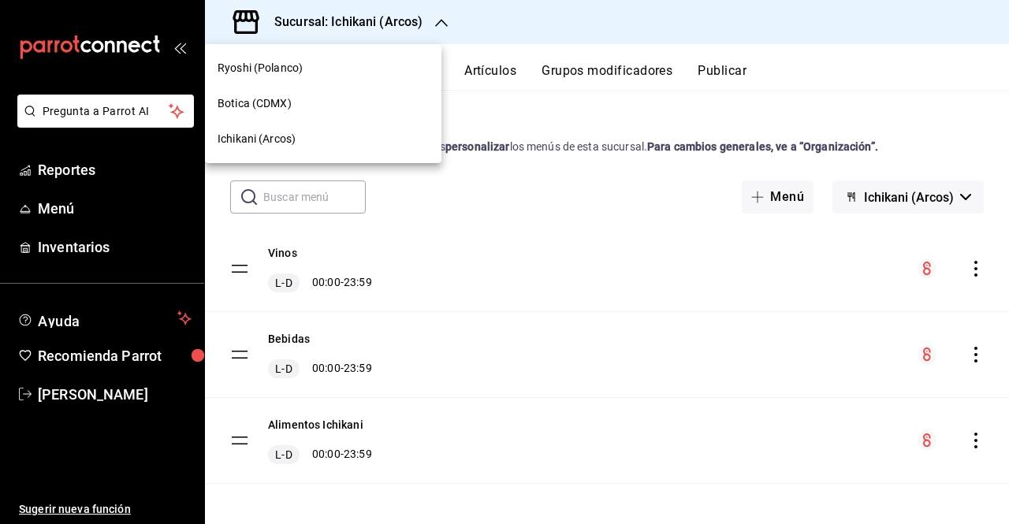
click at [374, 18] on div at bounding box center [504, 262] width 1009 height 524
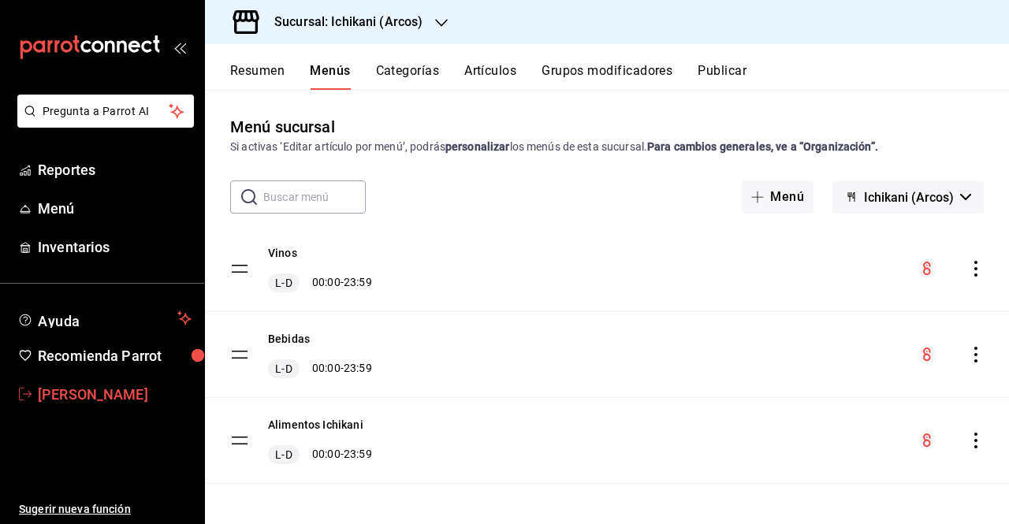
click at [117, 379] on link "[PERSON_NAME]" at bounding box center [102, 394] width 204 height 34
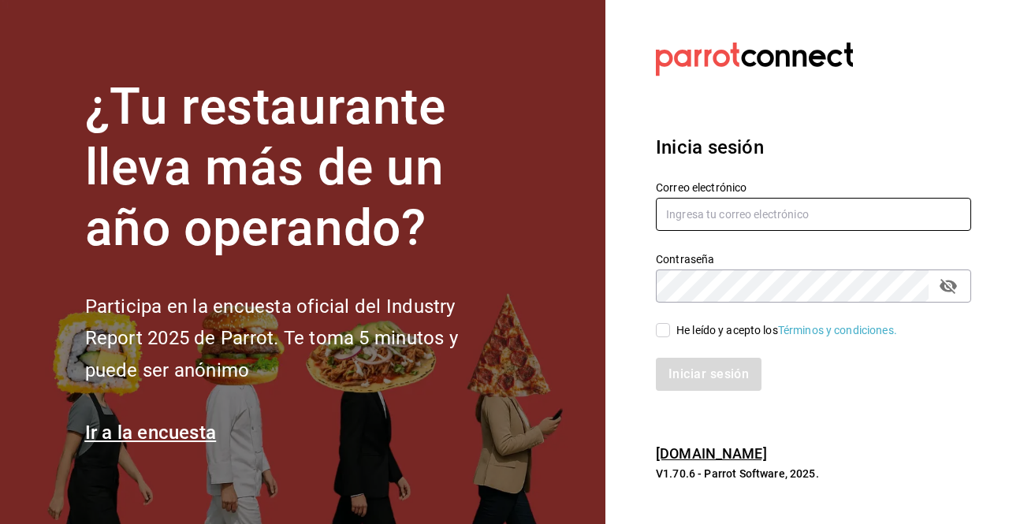
click at [730, 225] on input "text" at bounding box center [813, 214] width 315 height 33
type input "jesus.vazquez@grupocosteno.com"
click at [666, 328] on input "He leído y acepto los Términos y condiciones." at bounding box center [663, 330] width 14 height 14
checkbox input "true"
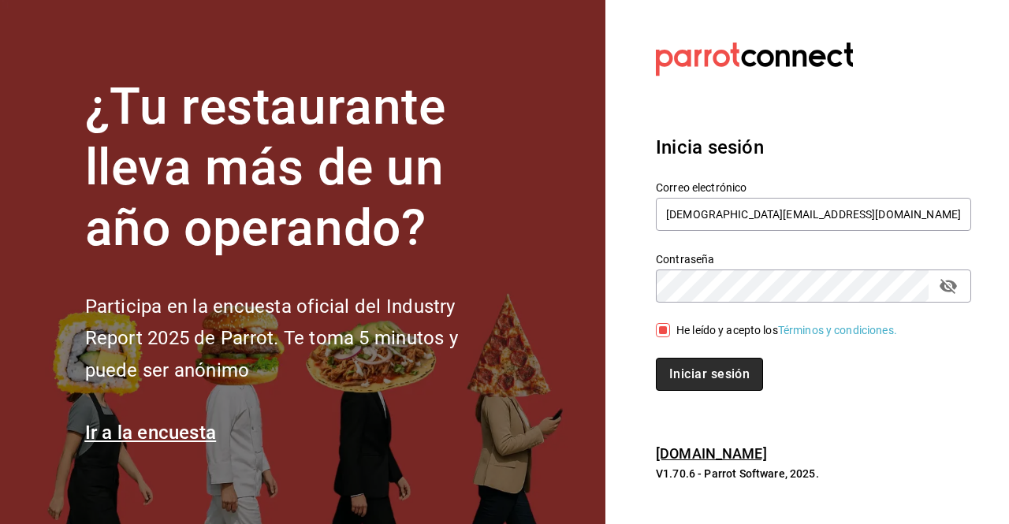
click at [702, 369] on button "Iniciar sesión" at bounding box center [709, 374] width 107 height 33
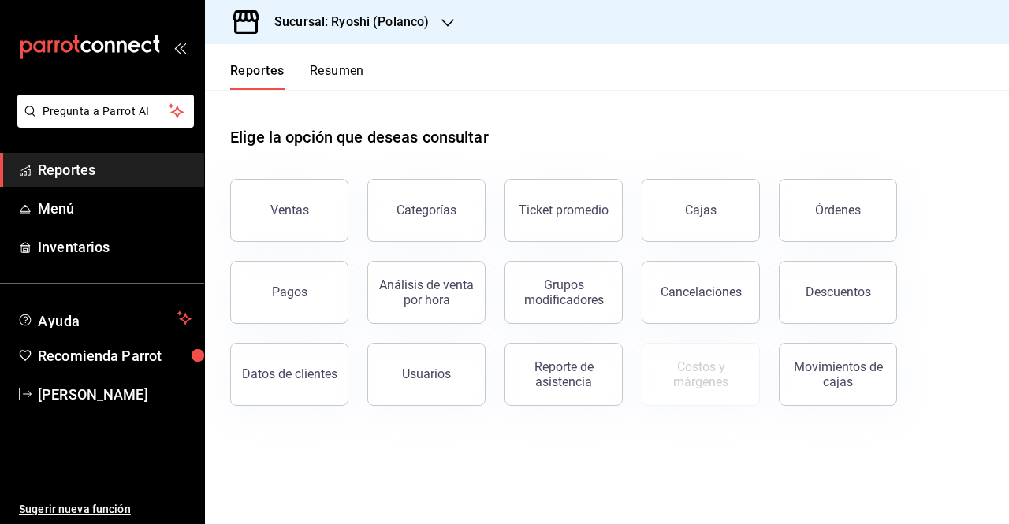
click at [392, 18] on h3 "Sucursal: Ryoshi (Polanco)" at bounding box center [345, 22] width 167 height 19
click at [391, 19] on h3 "Sucursal: Ryoshi (Polanco)" at bounding box center [345, 22] width 167 height 19
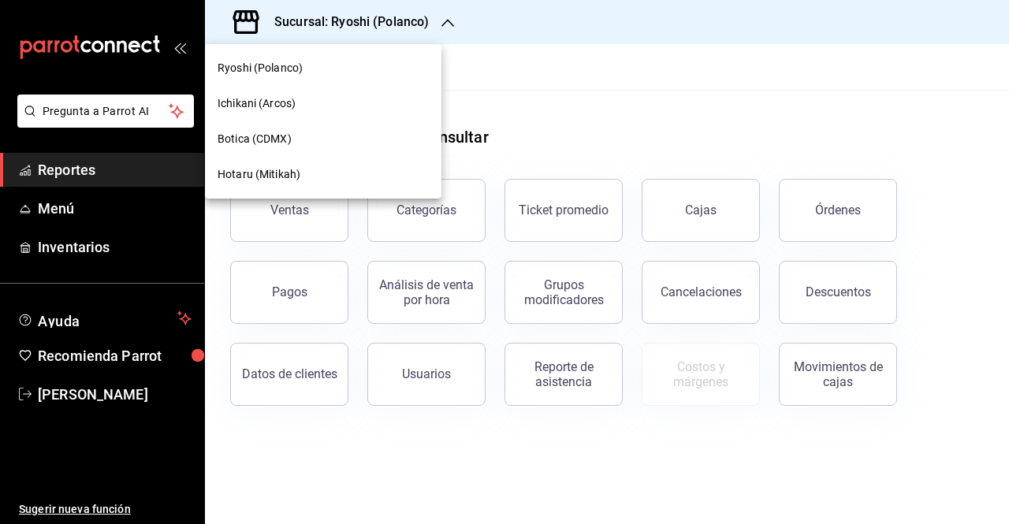
click at [283, 166] on span "Hotaru (Mitikah)" at bounding box center [258, 174] width 83 height 17
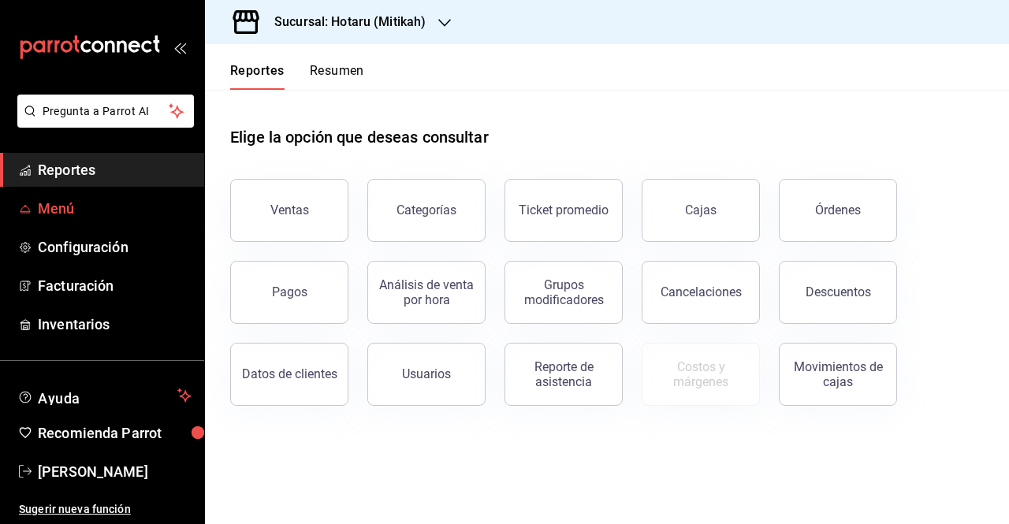
click at [74, 212] on span "Menú" at bounding box center [115, 208] width 154 height 21
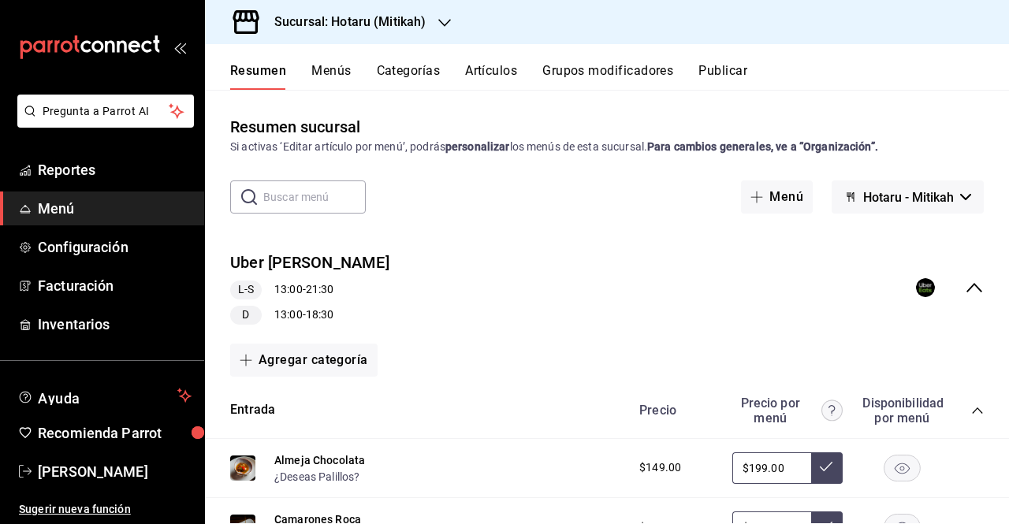
click at [344, 67] on button "Menús" at bounding box center [330, 76] width 39 height 27
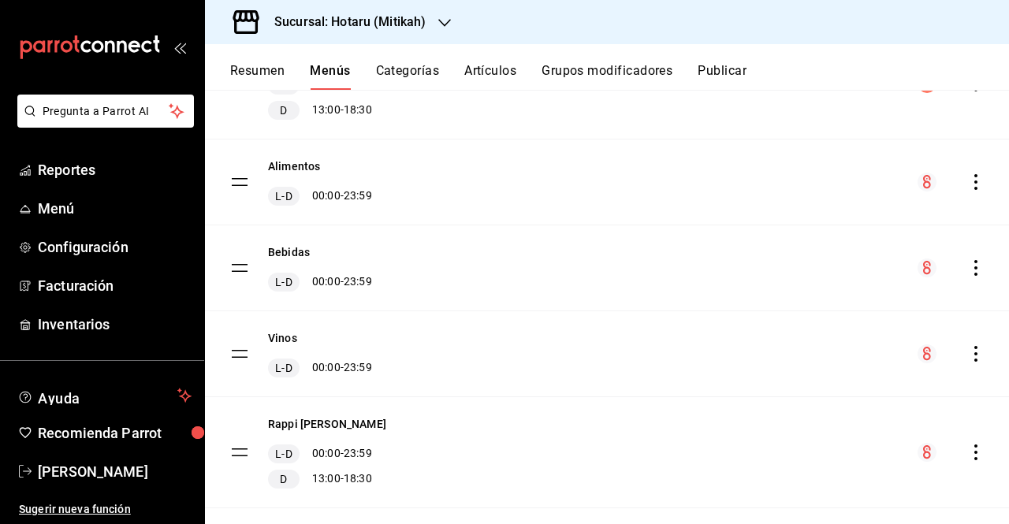
scroll to position [310, 0]
click at [968, 187] on icon "actions" at bounding box center [976, 181] width 16 height 16
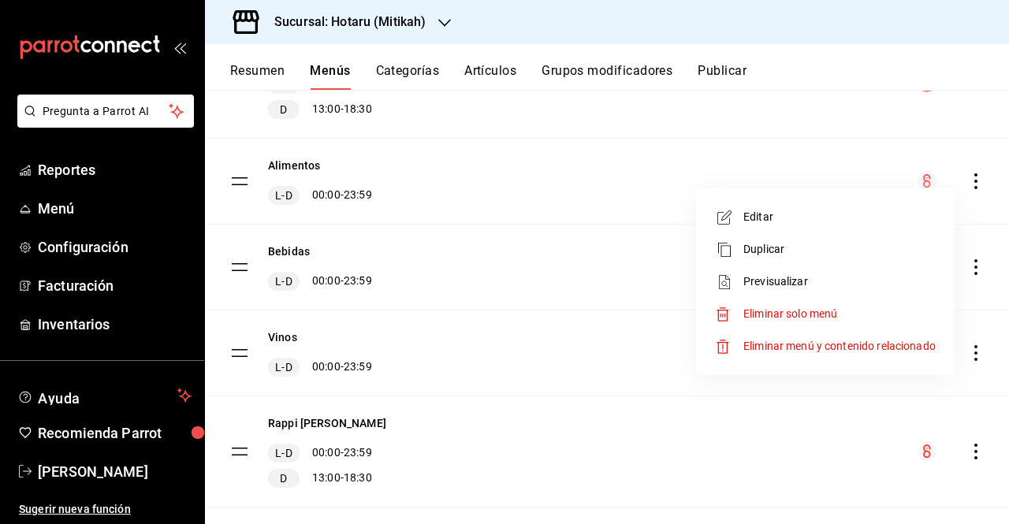
click at [857, 274] on span "Previsualizar" at bounding box center [839, 281] width 192 height 17
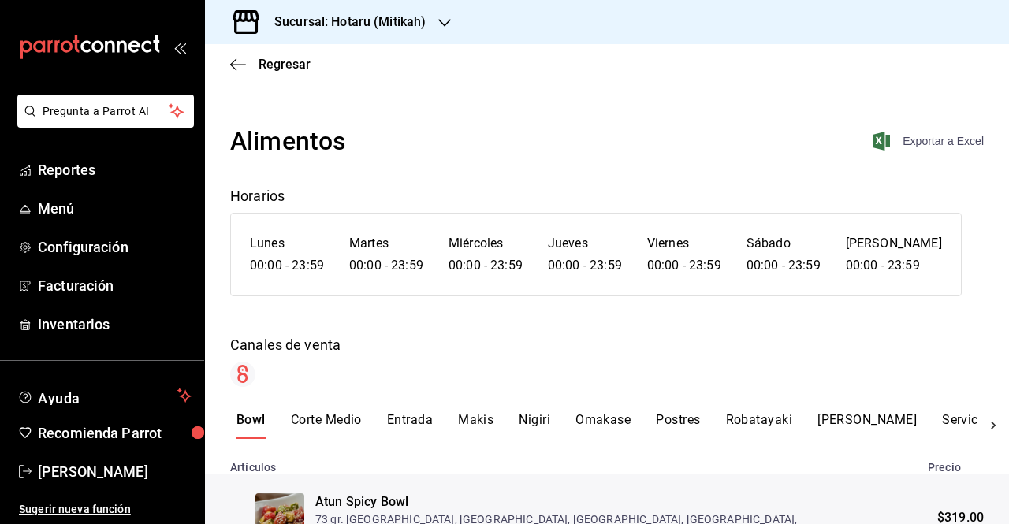
click at [918, 144] on span "Exportar a Excel" at bounding box center [929, 141] width 108 height 19
click at [246, 61] on span "Regresar" at bounding box center [270, 64] width 80 height 15
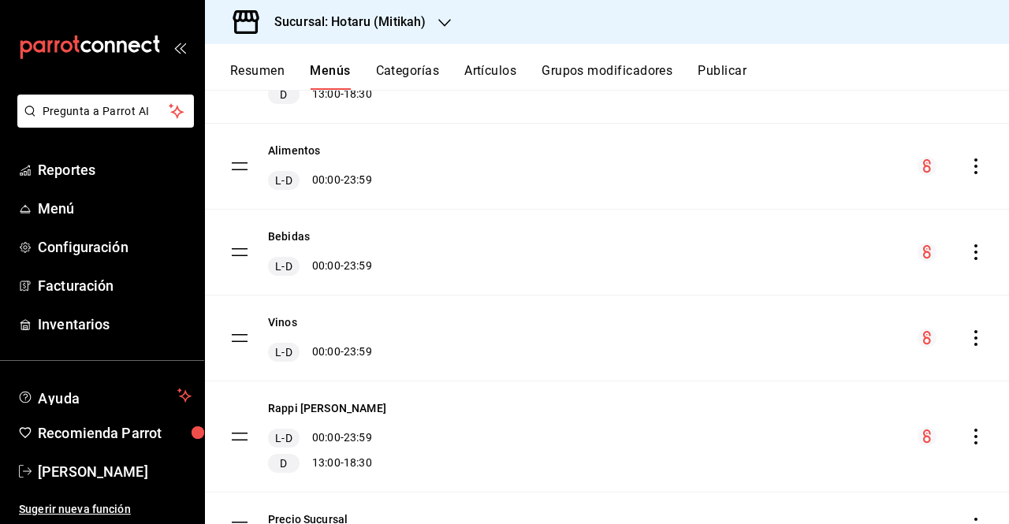
scroll to position [325, 0]
click at [963, 258] on div "menu-maker-table" at bounding box center [950, 251] width 66 height 19
click at [968, 251] on icon "actions" at bounding box center [976, 251] width 16 height 16
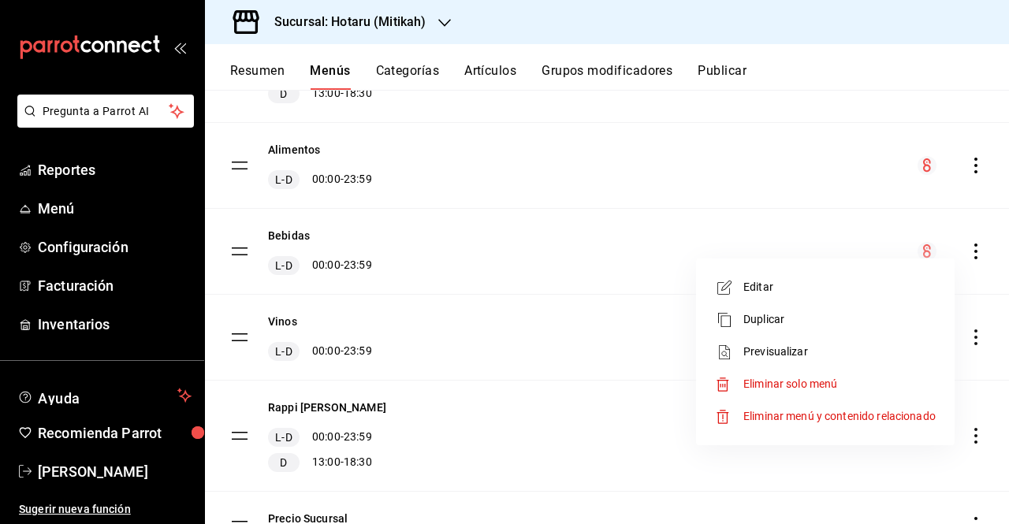
click at [827, 352] on span "Previsualizar" at bounding box center [839, 352] width 192 height 17
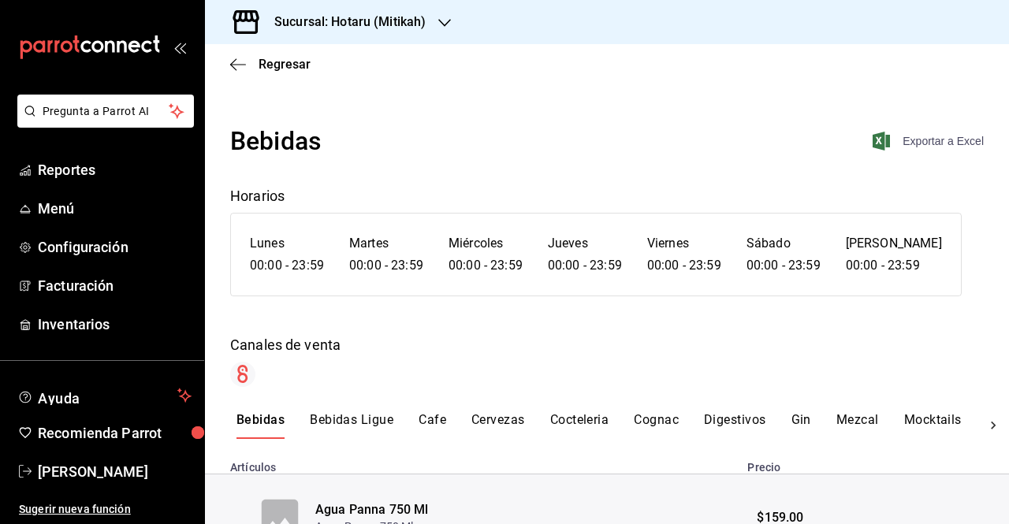
click at [920, 133] on span "Exportar a Excel" at bounding box center [929, 141] width 108 height 19
click at [236, 61] on icon "button" at bounding box center [238, 65] width 16 height 14
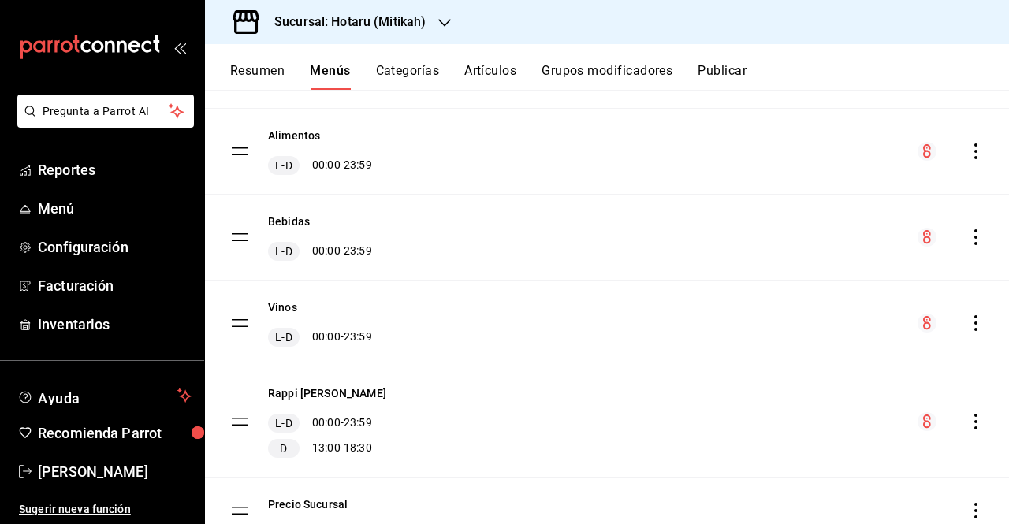
scroll to position [354, 0]
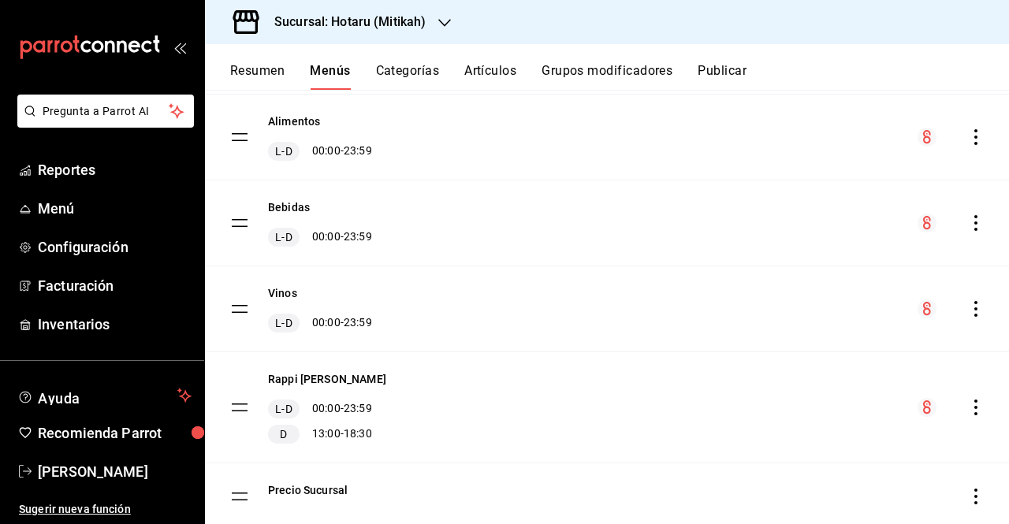
click at [968, 307] on icon "actions" at bounding box center [976, 309] width 16 height 16
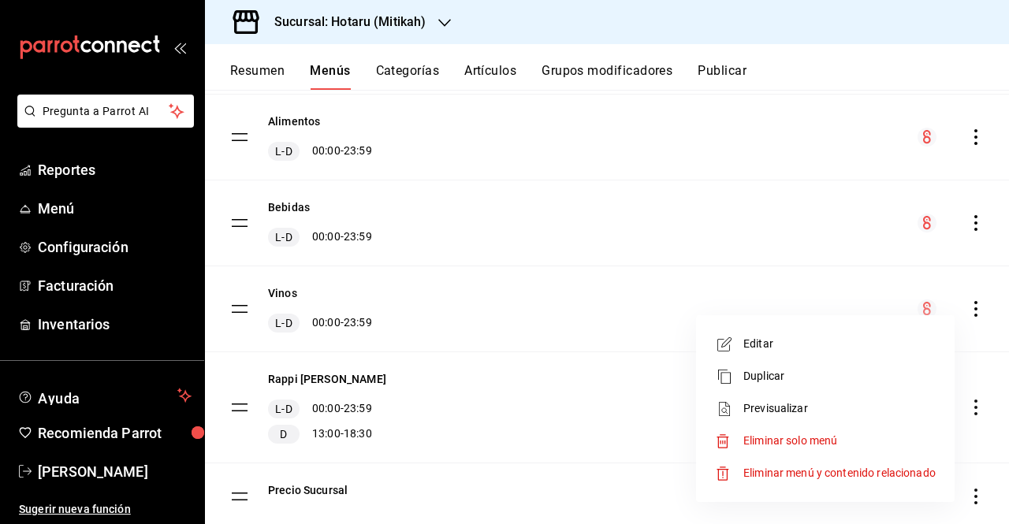
click at [864, 400] on span "Previsualizar" at bounding box center [839, 408] width 192 height 17
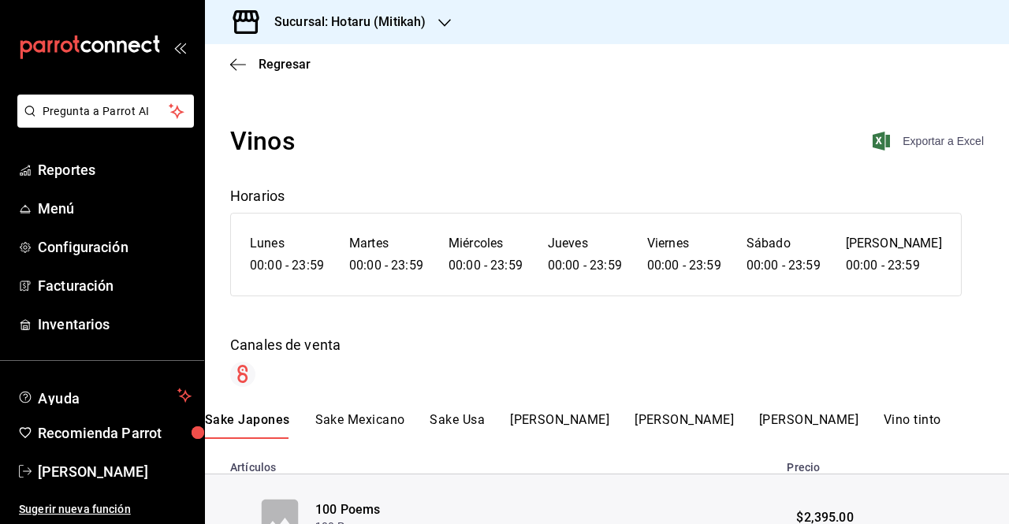
click at [909, 136] on span "Exportar a Excel" at bounding box center [929, 141] width 108 height 19
click at [249, 67] on span "Regresar" at bounding box center [270, 64] width 80 height 15
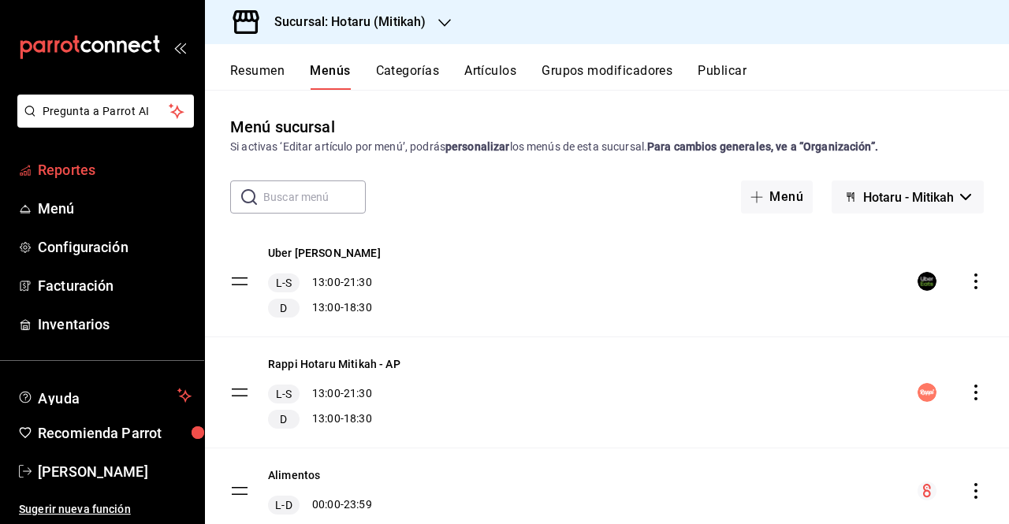
click at [90, 172] on span "Reportes" at bounding box center [115, 169] width 154 height 21
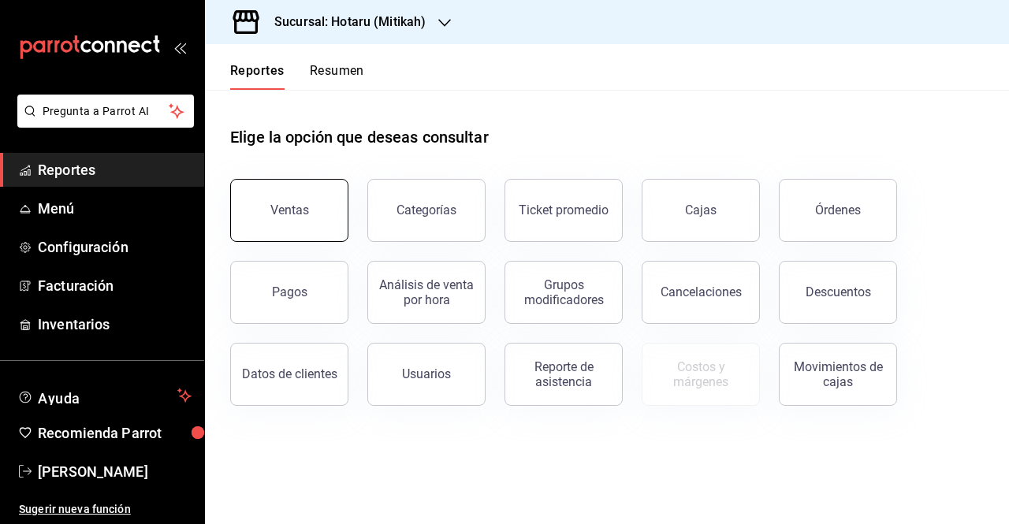
click at [269, 226] on button "Ventas" at bounding box center [289, 210] width 118 height 63
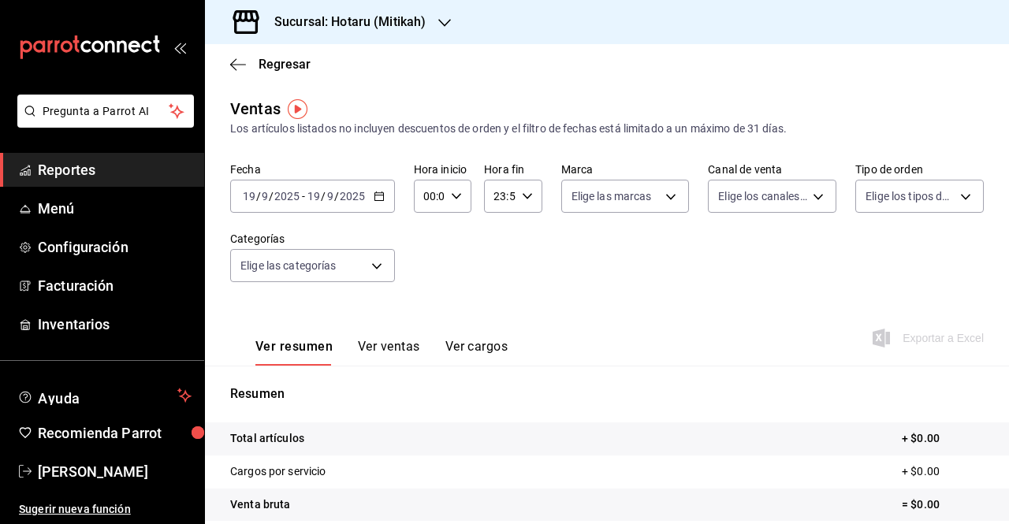
click at [376, 196] on icon "button" at bounding box center [379, 196] width 11 height 11
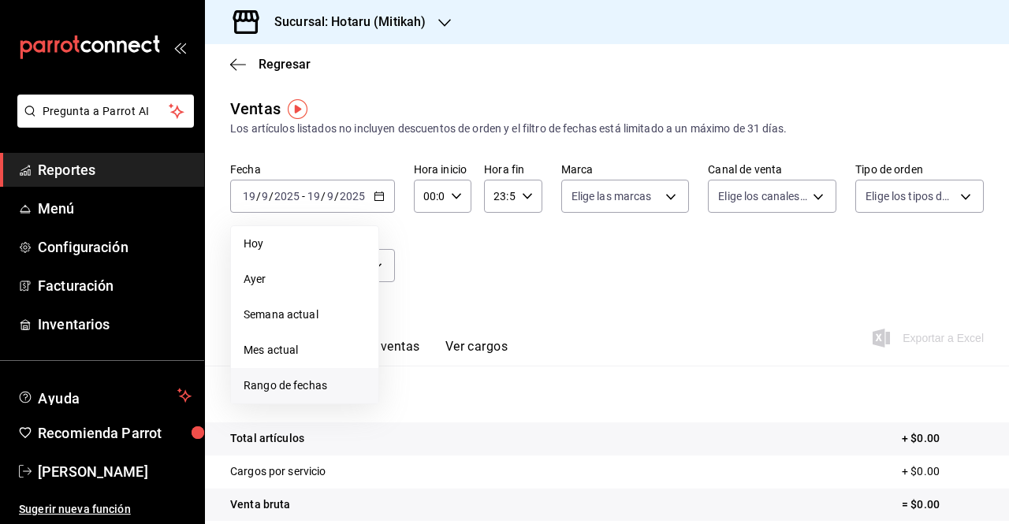
click at [304, 382] on span "Rango de fechas" at bounding box center [304, 385] width 122 height 17
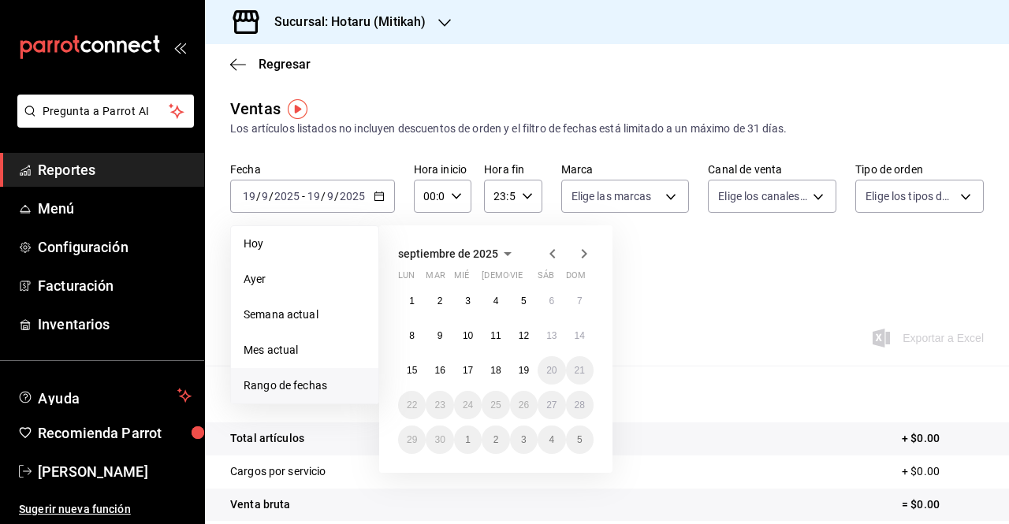
click at [394, 343] on div "septiembre de 2025 lun mar [PERSON_NAME] vie sáb dom 1 2 3 4 5 6 7 8 9 10 11 12…" at bounding box center [495, 348] width 233 height 247
click at [407, 343] on button "8" at bounding box center [412, 335] width 28 height 28
click at [583, 335] on abbr "14" at bounding box center [579, 335] width 10 height 11
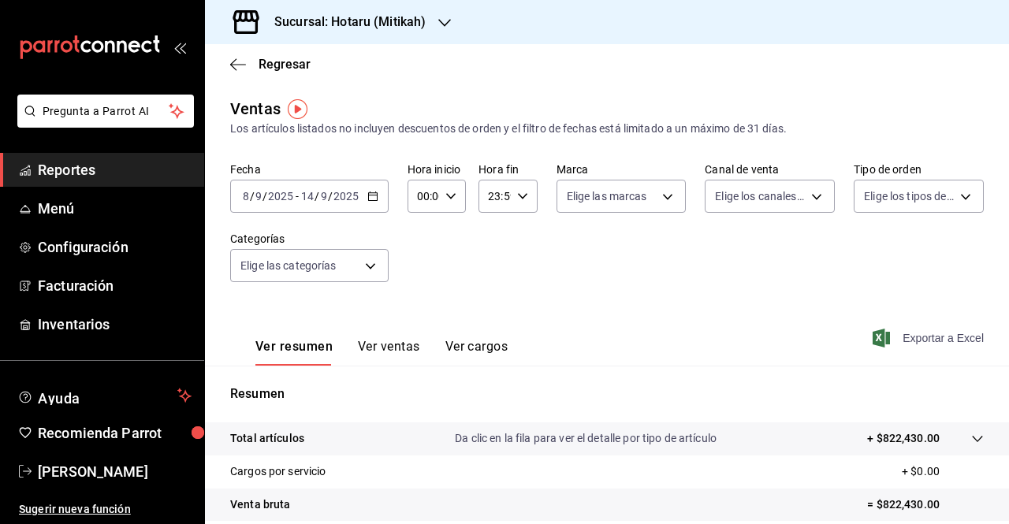
click at [892, 340] on span "Exportar a Excel" at bounding box center [929, 338] width 108 height 19
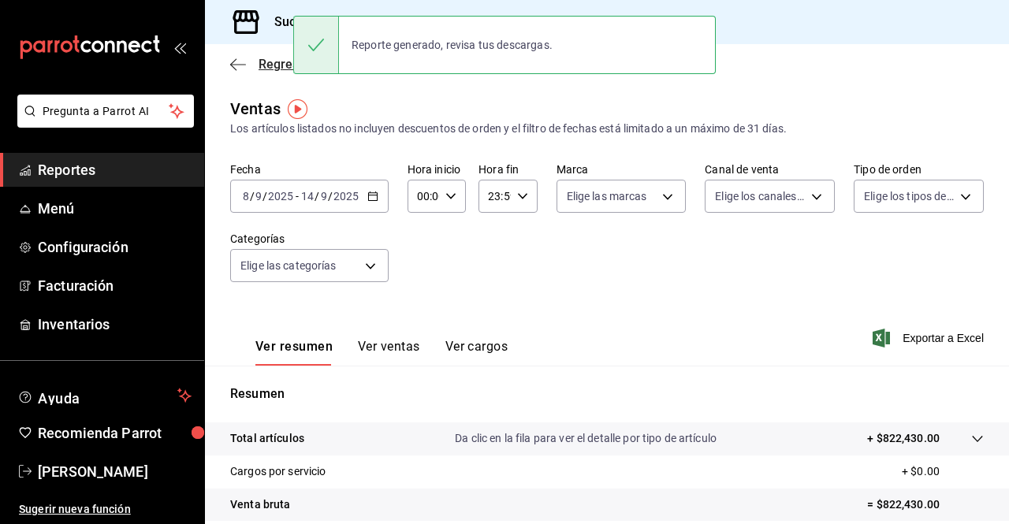
click at [243, 60] on icon "button" at bounding box center [238, 65] width 16 height 14
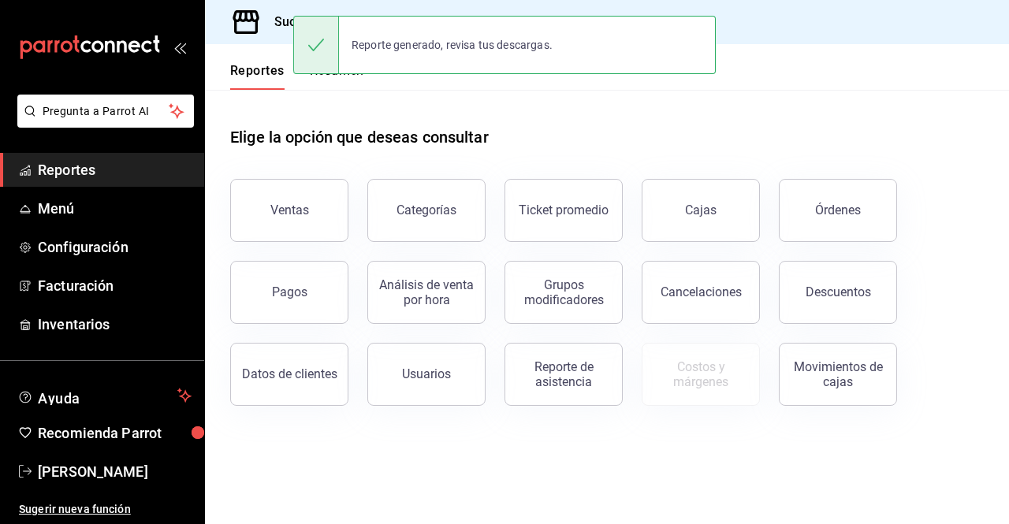
click at [738, 105] on div "Elige la opción que deseas consultar" at bounding box center [606, 125] width 753 height 70
click at [758, 93] on div "Elige la opción que deseas consultar" at bounding box center [606, 125] width 753 height 70
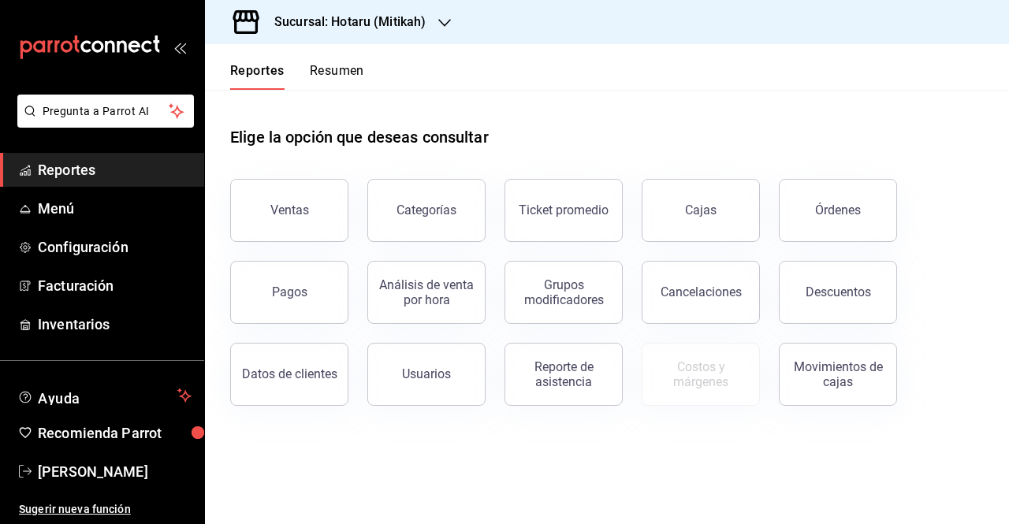
click at [405, 24] on h3 "Sucursal: Hotaru (Mitikah)" at bounding box center [344, 22] width 164 height 19
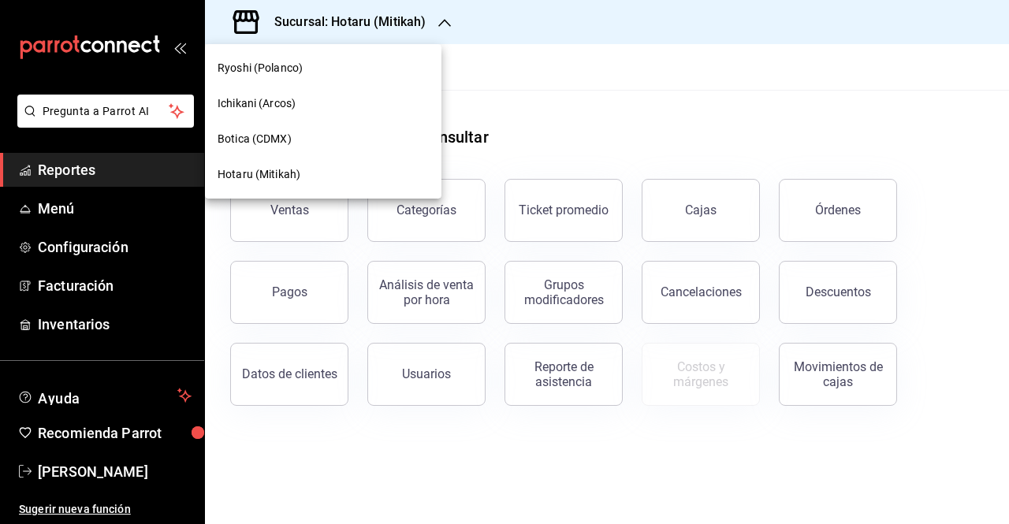
click at [279, 105] on span "Ichikani (Arcos)" at bounding box center [256, 103] width 78 height 17
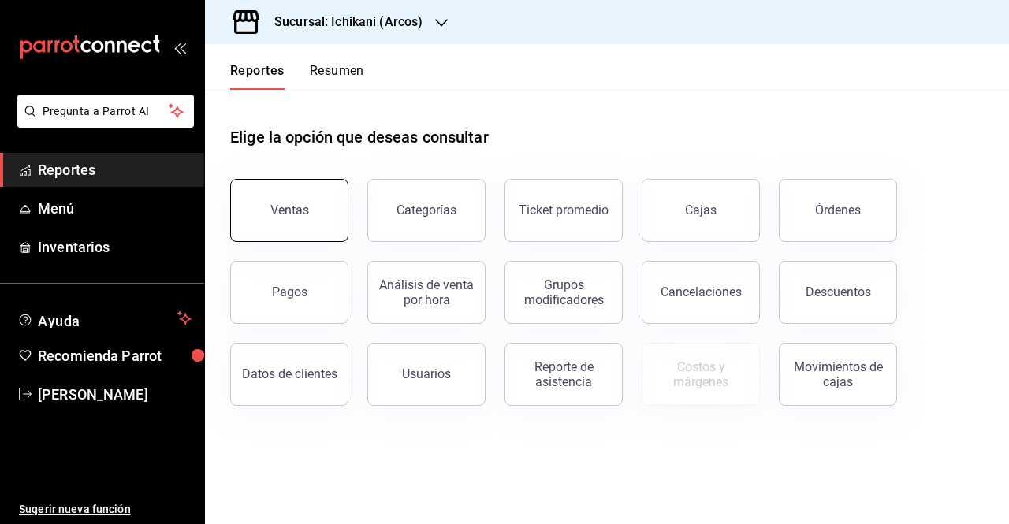
click at [325, 214] on button "Ventas" at bounding box center [289, 210] width 118 height 63
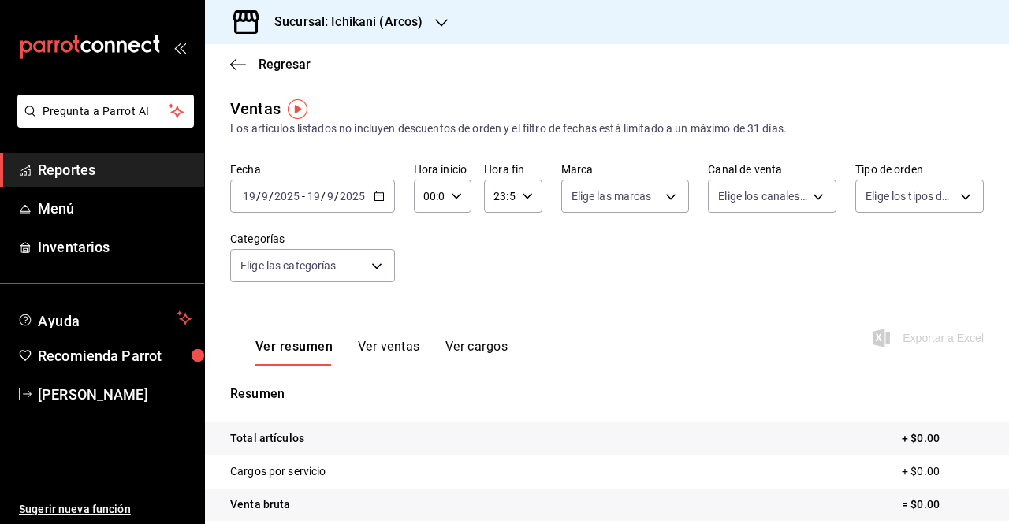
click at [376, 191] on icon "button" at bounding box center [379, 196] width 11 height 11
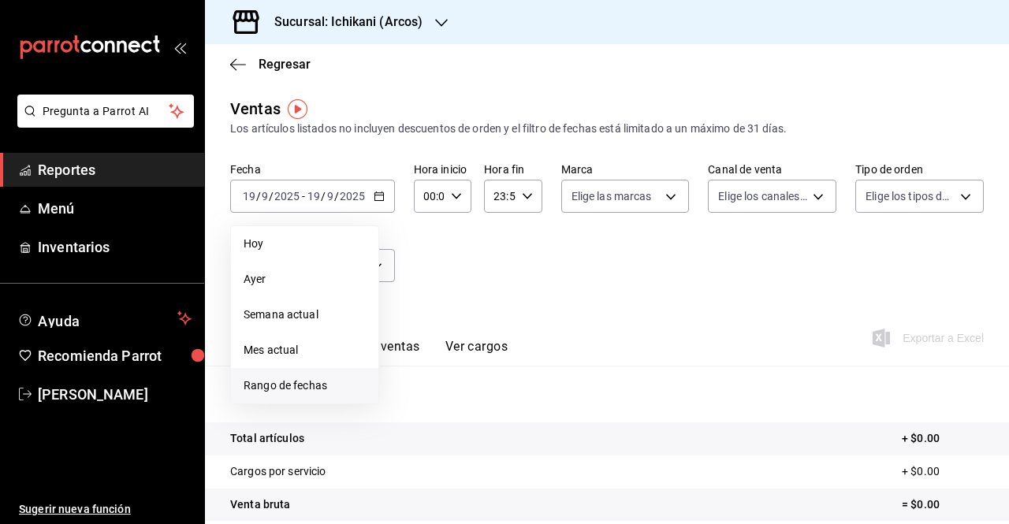
click at [296, 377] on span "Rango de fechas" at bounding box center [304, 385] width 122 height 17
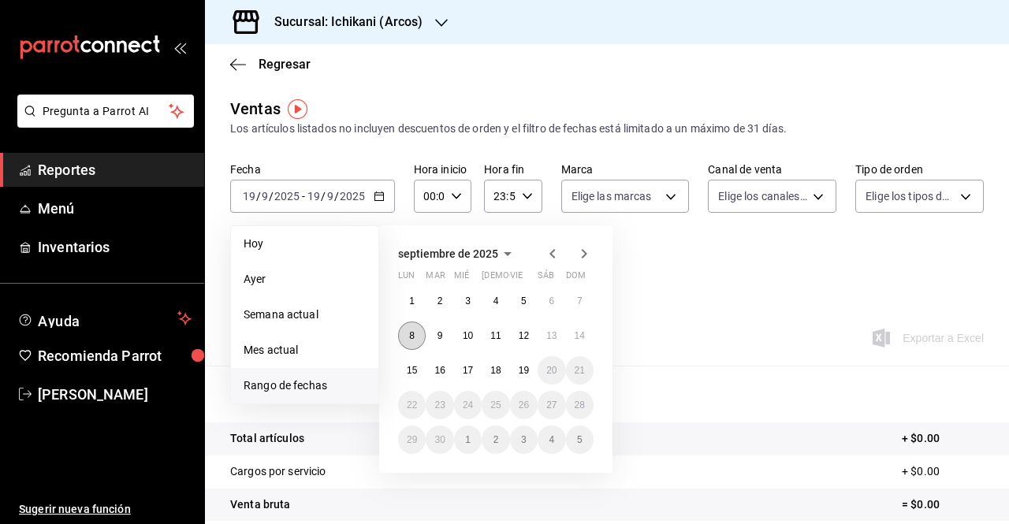
click at [409, 333] on abbr "8" at bounding box center [412, 335] width 6 height 11
click at [577, 335] on abbr "14" at bounding box center [579, 335] width 10 height 11
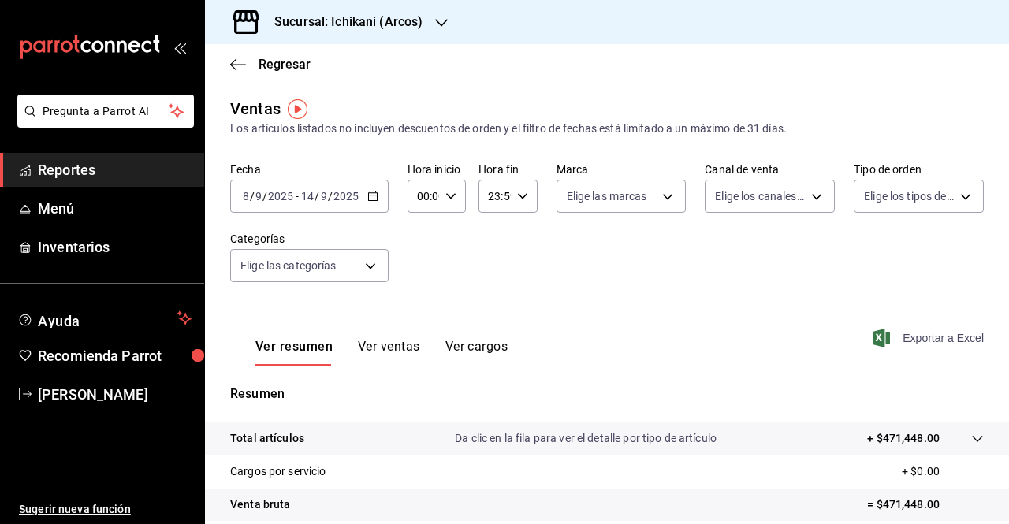
click at [909, 330] on span "Exportar a Excel" at bounding box center [929, 338] width 108 height 19
click at [114, 381] on link "[PERSON_NAME]" at bounding box center [102, 394] width 204 height 34
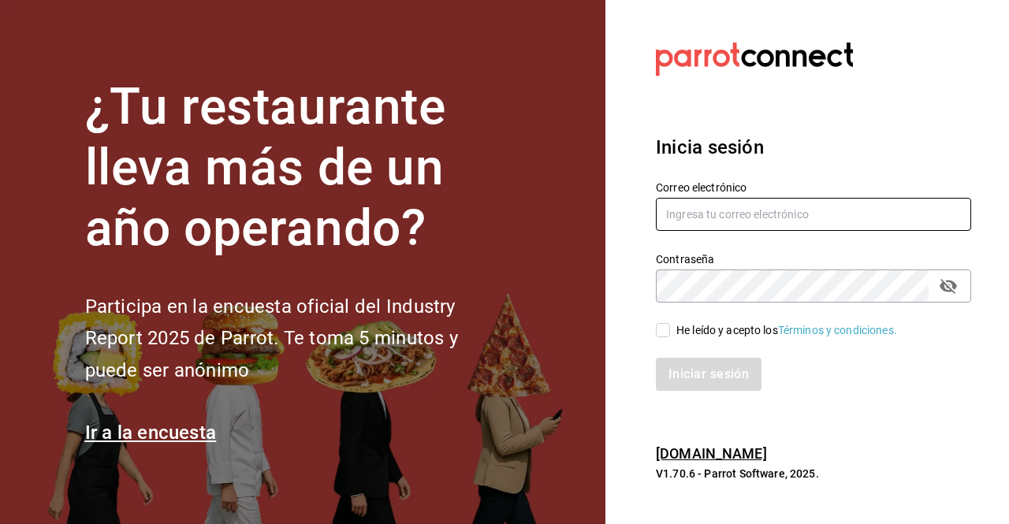
click at [687, 201] on input "text" at bounding box center [813, 214] width 315 height 33
type input "[PERSON_NAME][EMAIL_ADDRESS][PERSON_NAME][DOMAIN_NAME]"
click at [664, 340] on div "Iniciar sesión" at bounding box center [804, 365] width 334 height 52
click at [665, 332] on input "He leído y acepto los Términos y condiciones." at bounding box center [663, 330] width 14 height 14
checkbox input "true"
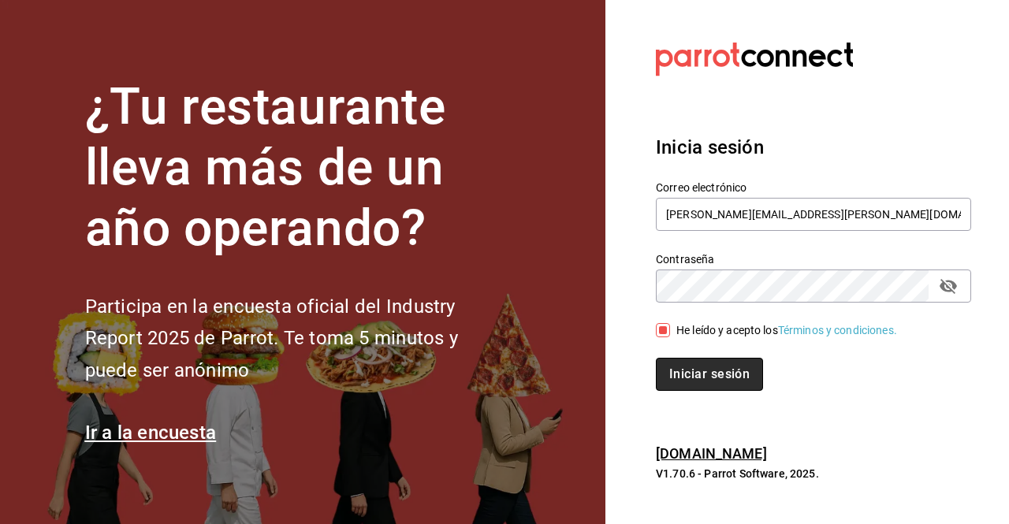
click at [686, 379] on button "Iniciar sesión" at bounding box center [709, 374] width 107 height 33
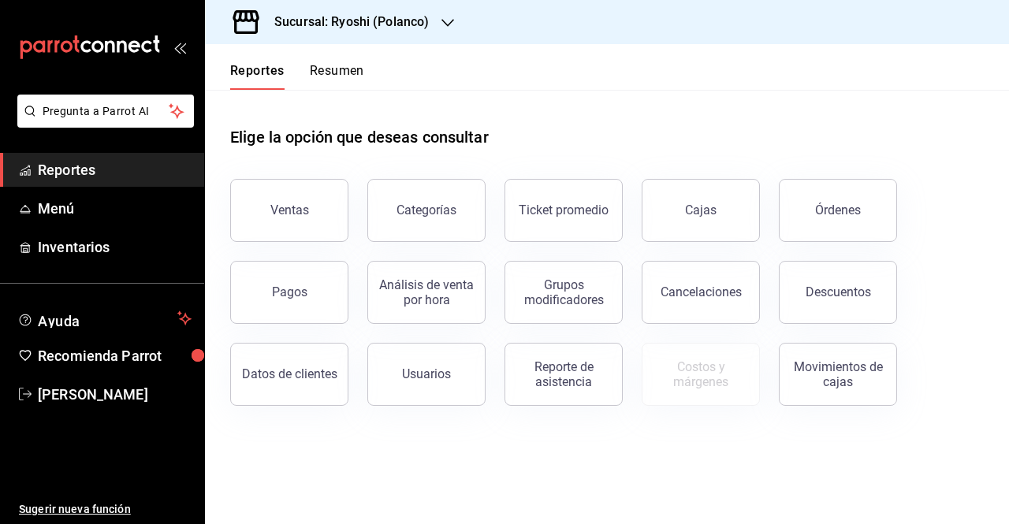
click at [431, 29] on div "Sucursal: Ryoshi (Polanco)" at bounding box center [338, 22] width 243 height 44
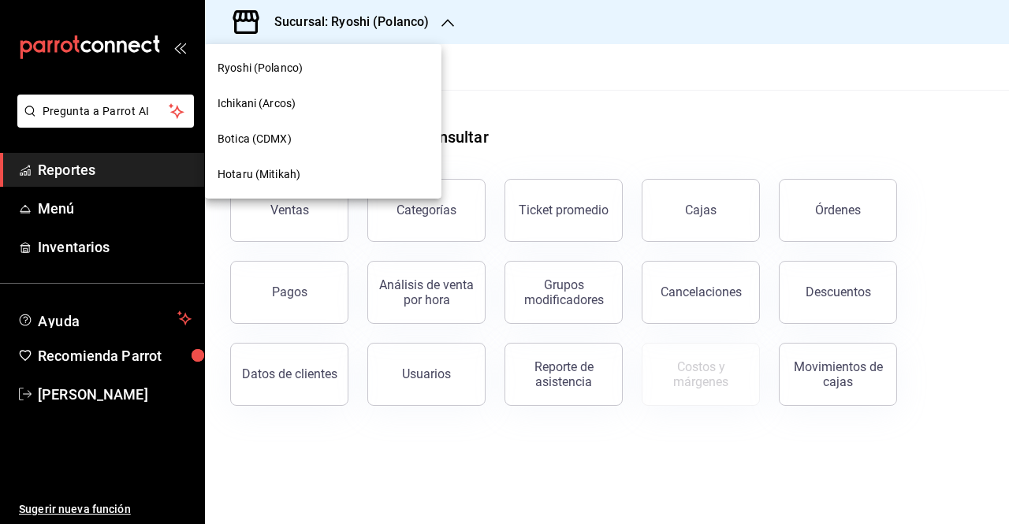
click at [763, 122] on div at bounding box center [504, 262] width 1009 height 524
